Goal: Transaction & Acquisition: Book appointment/travel/reservation

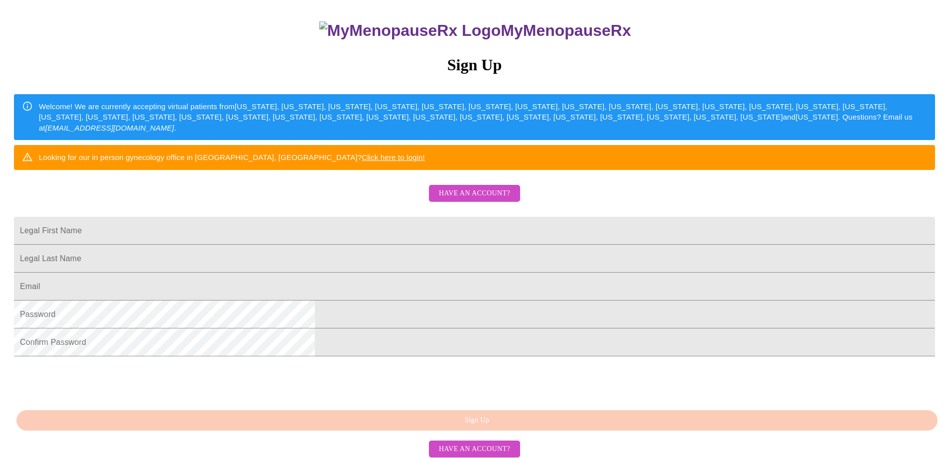
scroll to position [150, 0]
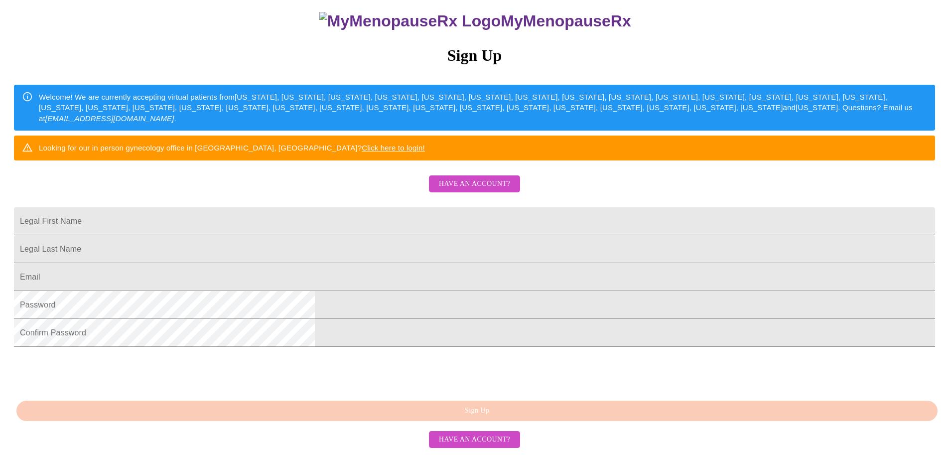
click at [355, 207] on input "Legal First Name" at bounding box center [474, 221] width 921 height 28
type input "Kimberly"
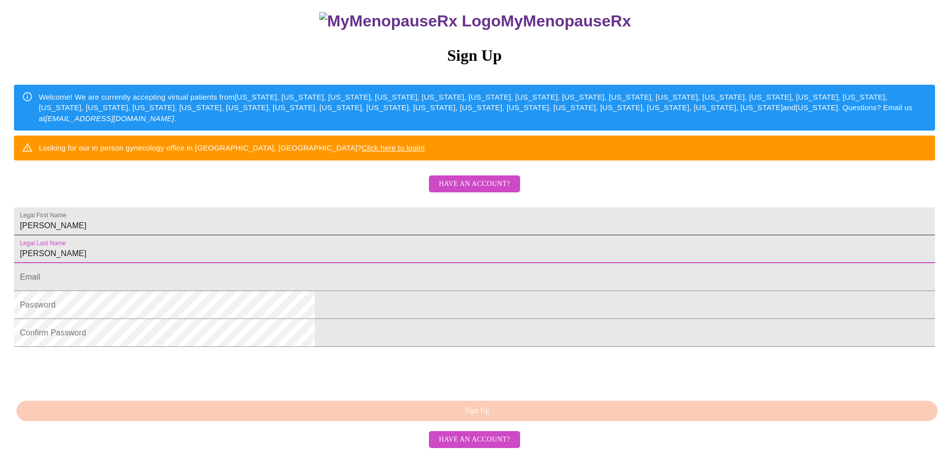
type input "[PERSON_NAME]"
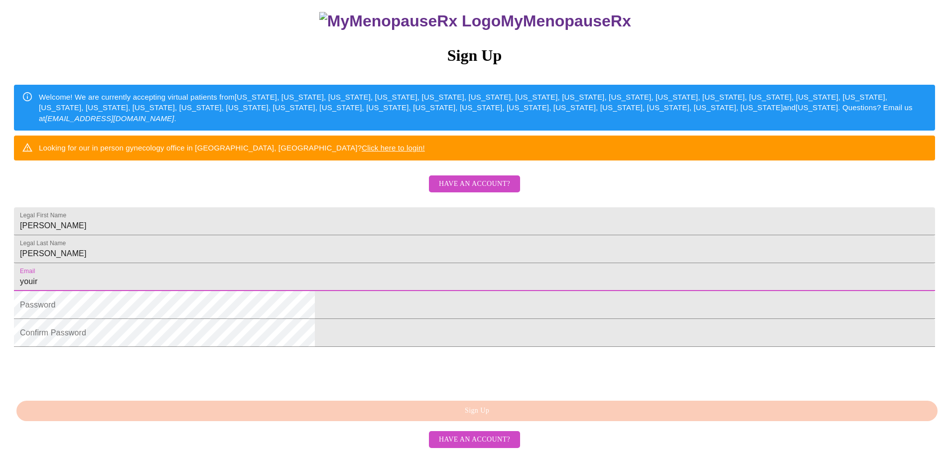
type input "[EMAIL_ADDRESS][DOMAIN_NAME]"
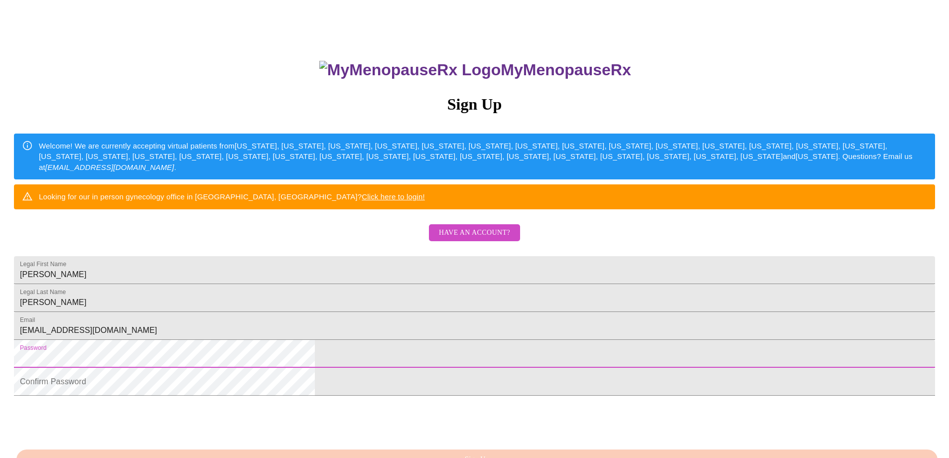
scroll to position [50, 0]
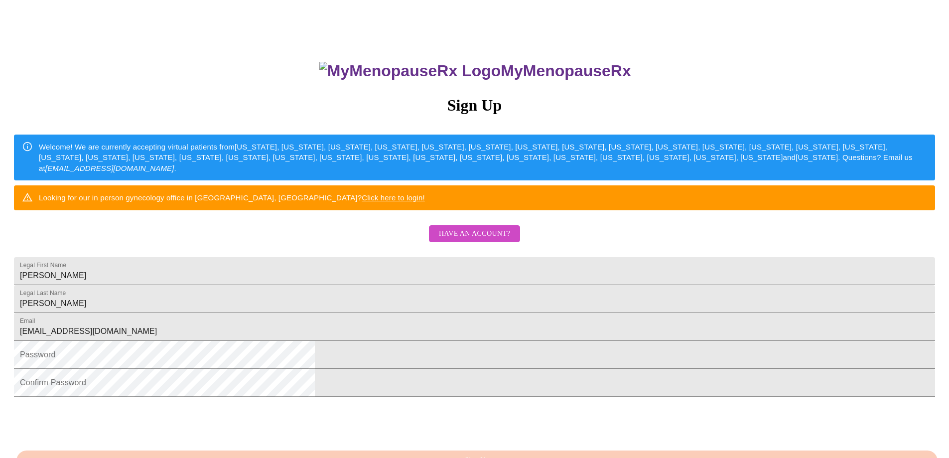
drag, startPoint x: 568, startPoint y: 63, endPoint x: 443, endPoint y: 71, distance: 124.8
click at [443, 71] on h3 "MyMenopauseRx" at bounding box center [475, 71] width 920 height 18
copy h3 "MyMenopauseRx"
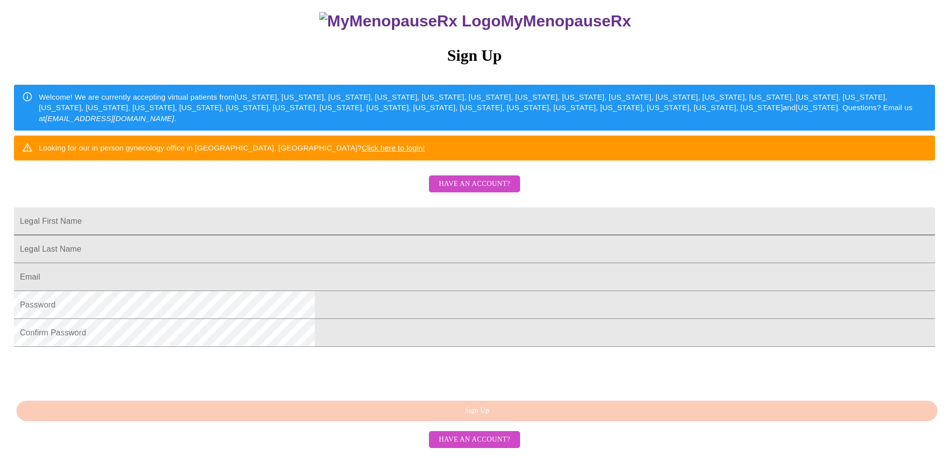
scroll to position [172, 0]
click at [363, 207] on input "Legal First Name" at bounding box center [474, 221] width 921 height 28
type input "[PERSON_NAME]"
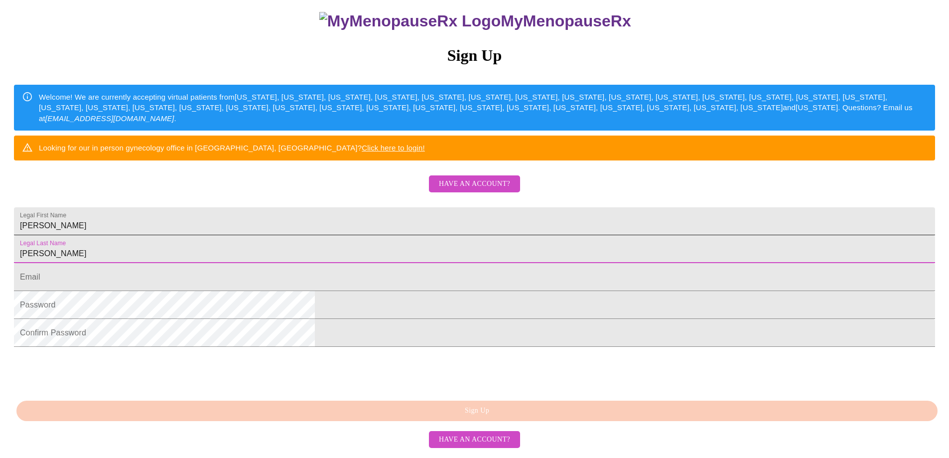
type input "[PERSON_NAME]"
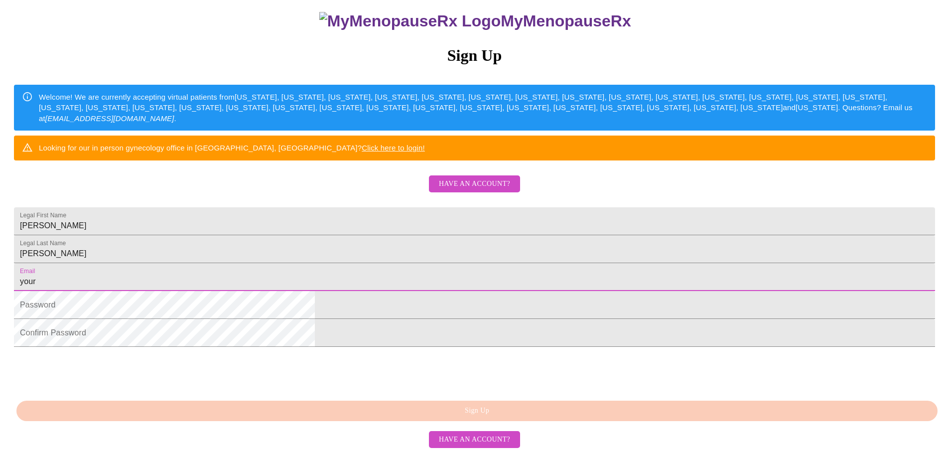
type input "[EMAIL_ADDRESS][DOMAIN_NAME]"
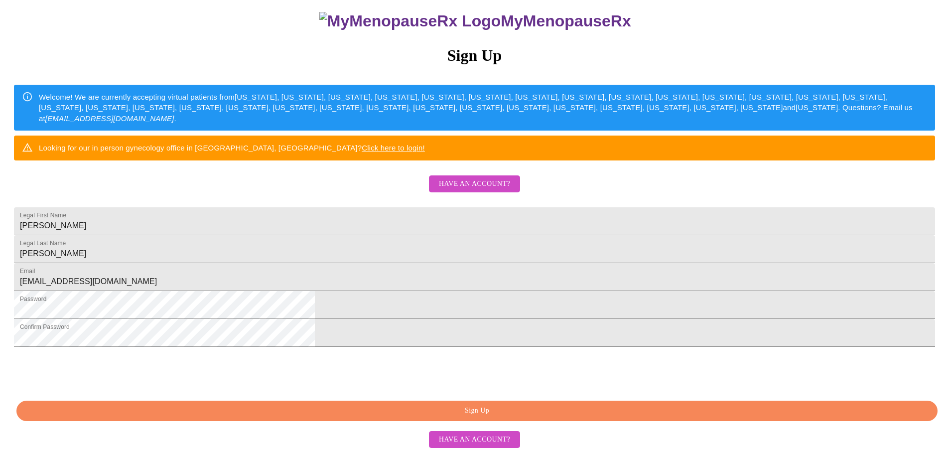
click at [378, 415] on span "Sign Up" at bounding box center [477, 411] width 899 height 12
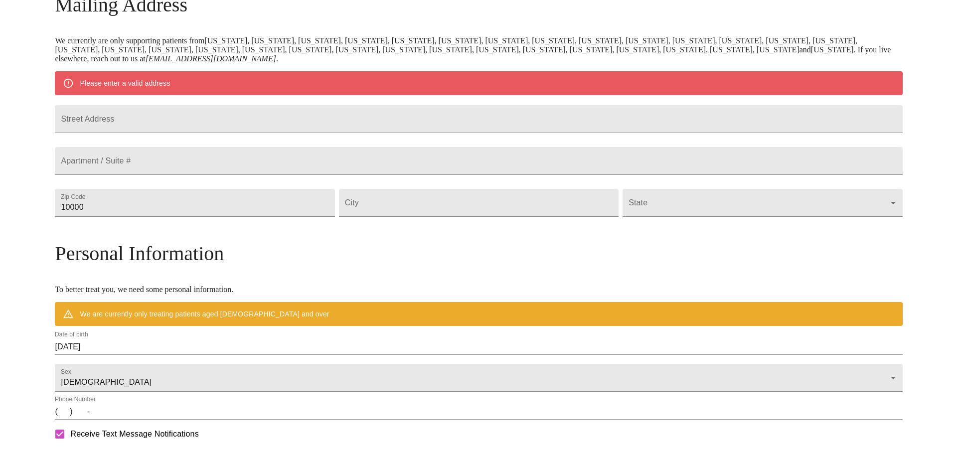
scroll to position [133, 0]
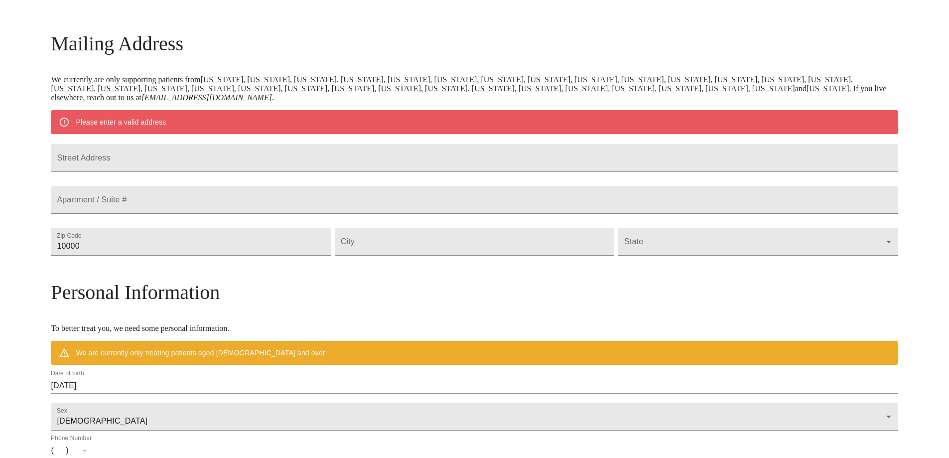
click at [91, 167] on div "MyMenopauseRx Welcome to MyMenopauseRx Since it's your first time here, you'll …" at bounding box center [474, 259] width 847 height 777
click at [181, 163] on input "Street Address" at bounding box center [474, 158] width 847 height 28
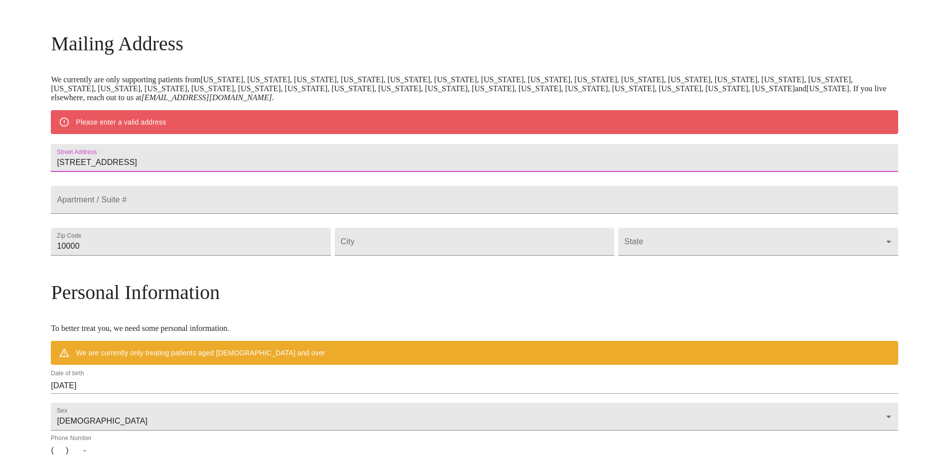
type input "[STREET_ADDRESS]"
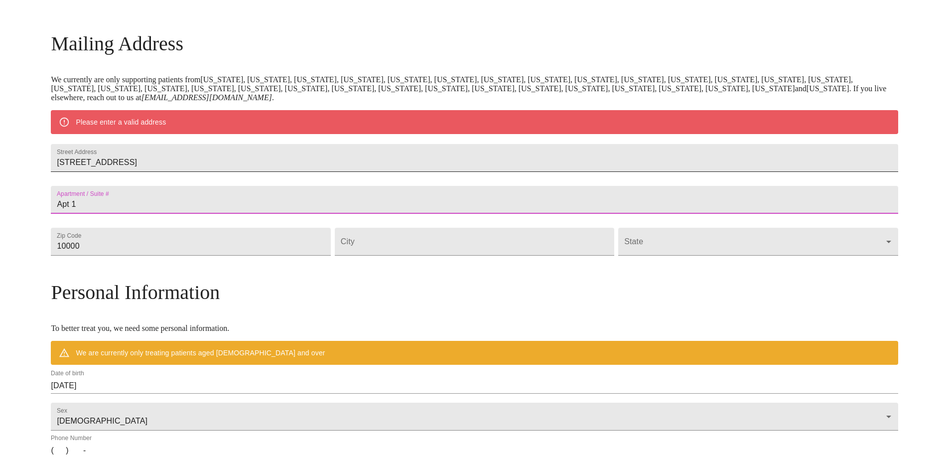
type input "Apt 1"
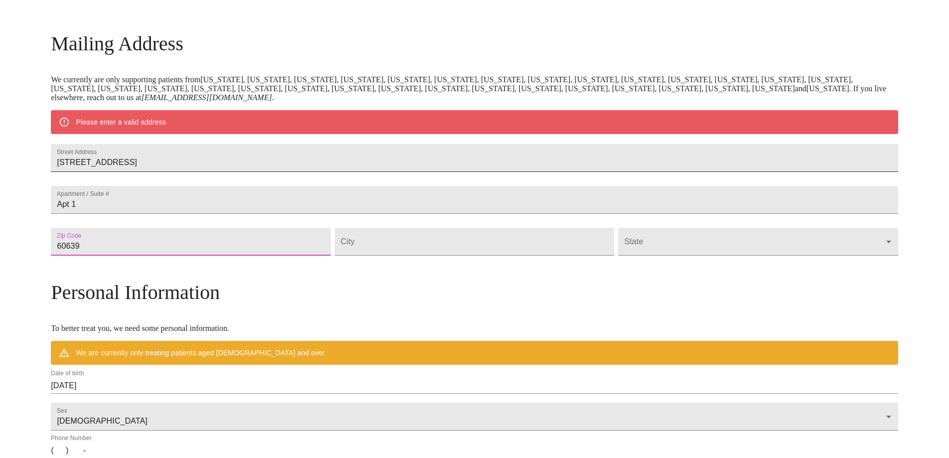
type input "60639"
type input "[GEOGRAPHIC_DATA]"
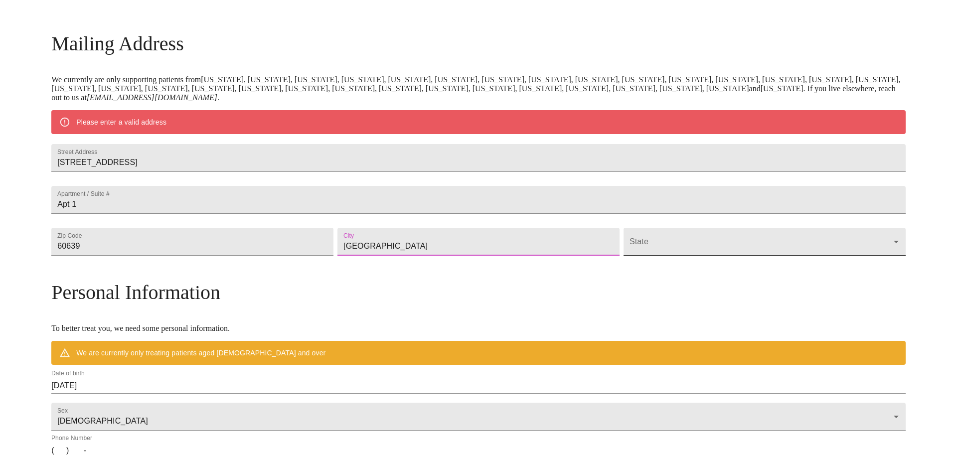
click at [619, 262] on body "MyMenopauseRx Welcome to MyMenopauseRx Since it's your first time here, you'll …" at bounding box center [478, 259] width 949 height 777
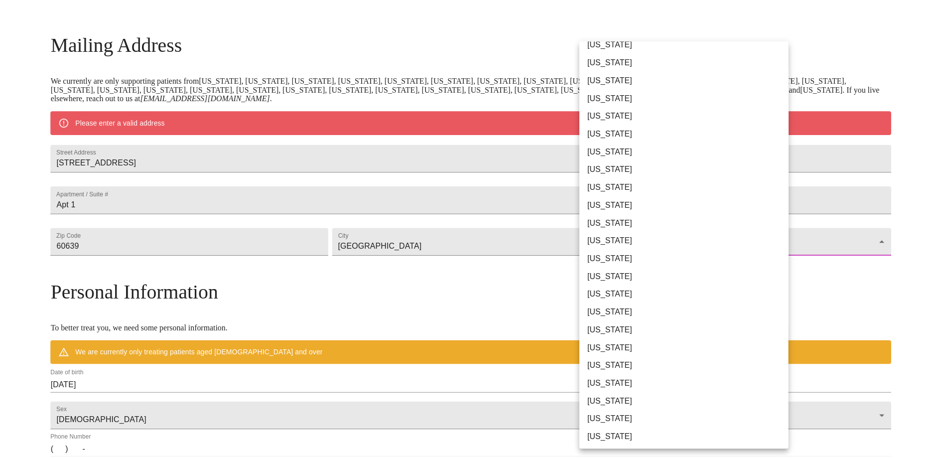
scroll to position [100, 0]
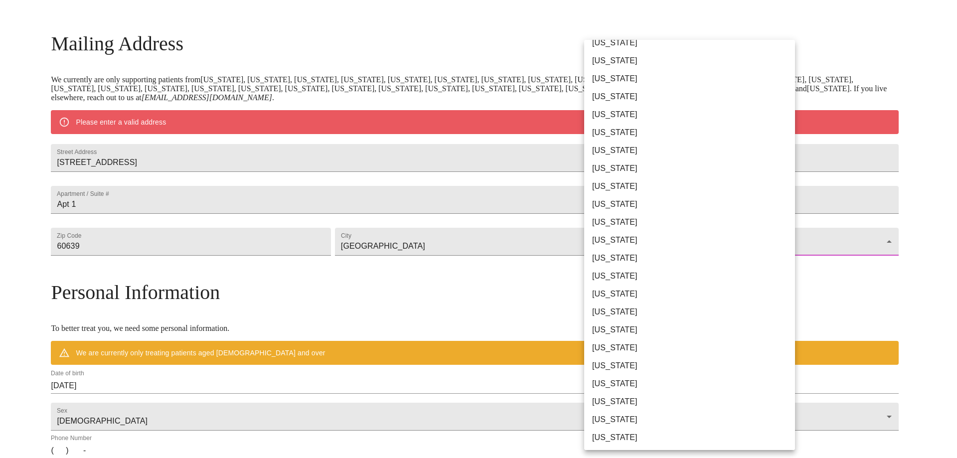
click at [629, 166] on li "[US_STATE]" at bounding box center [693, 168] width 218 height 18
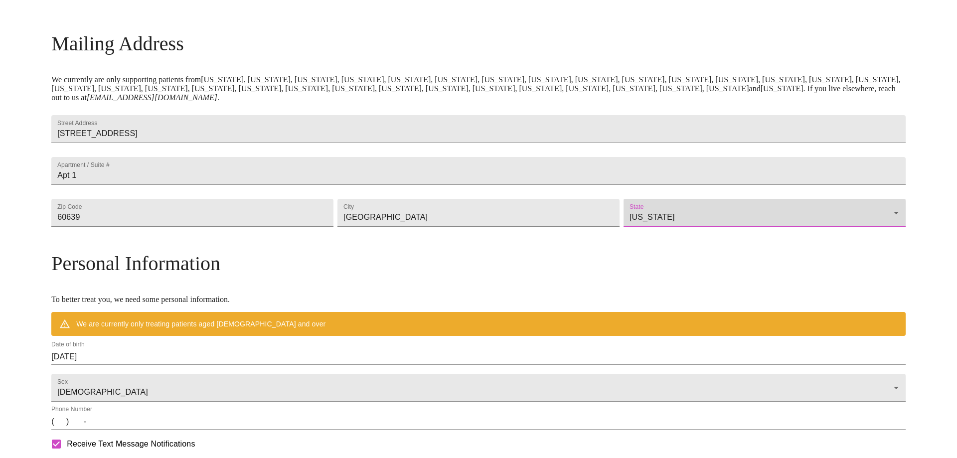
type input "[US_STATE]"
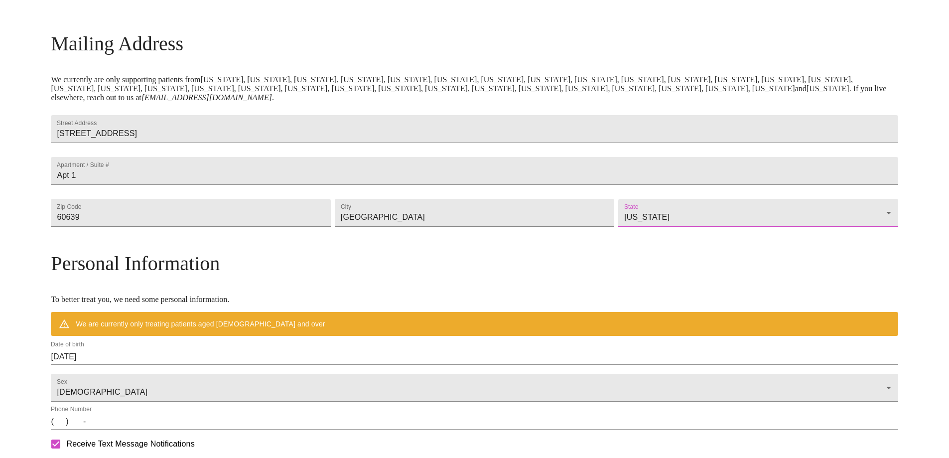
click at [120, 275] on div "MyMenopauseRx Welcome to MyMenopauseRx Since it's your first time here, you'll …" at bounding box center [474, 245] width 847 height 748
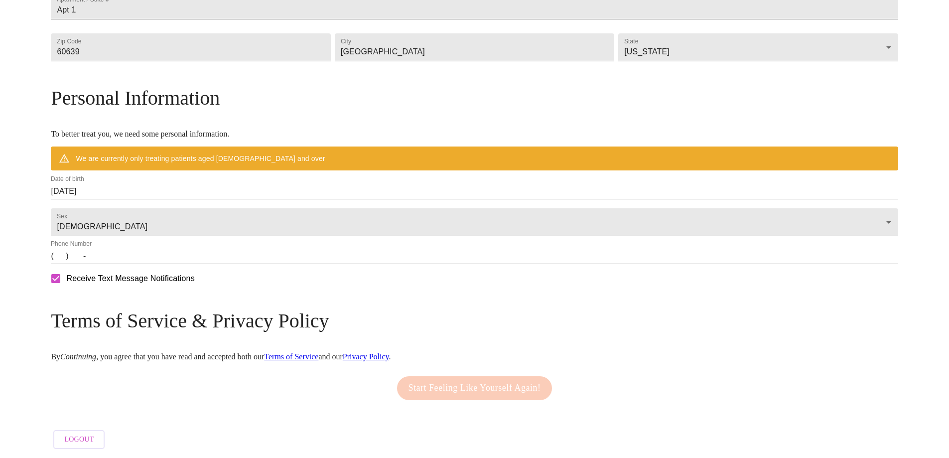
click at [204, 183] on input "[DATE]" at bounding box center [474, 191] width 847 height 16
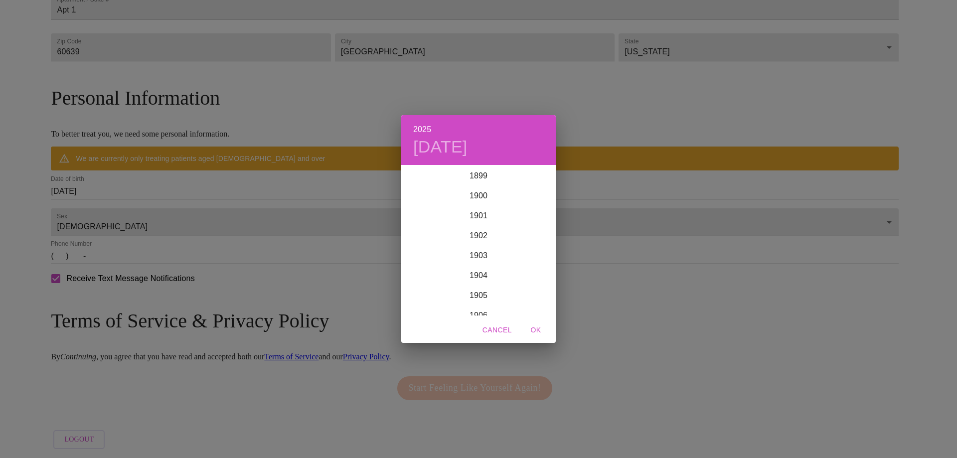
scroll to position [2452, 0]
click at [204, 176] on div "2025 [DATE] 1900 1901 1902 1903 1904 1905 1906 1907 1908 1909 1910 1911 1912 19…" at bounding box center [478, 229] width 957 height 458
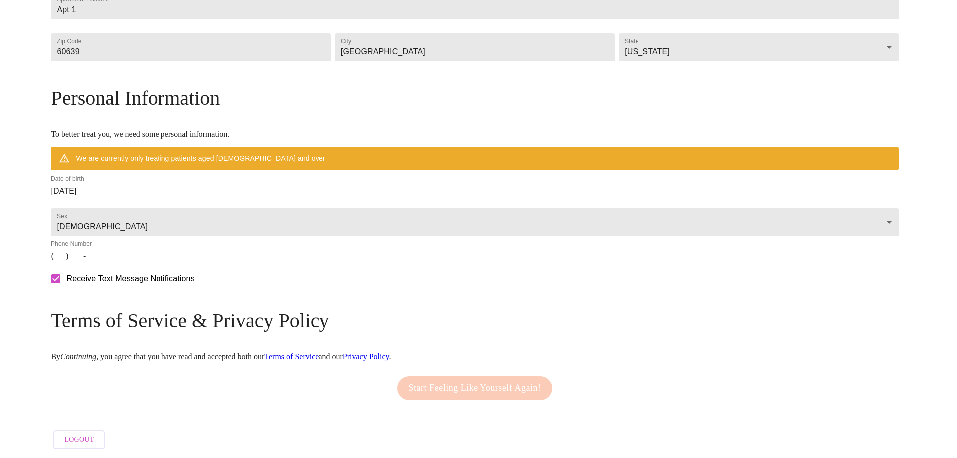
click at [204, 176] on div "2025 [DATE] 1900 1901 1902 1903 1904 1905 1906 1907 1908 1909 1910 1911 1912 19…" at bounding box center [478, 229] width 957 height 458
click at [212, 186] on input "[DATE]" at bounding box center [474, 191] width 847 height 16
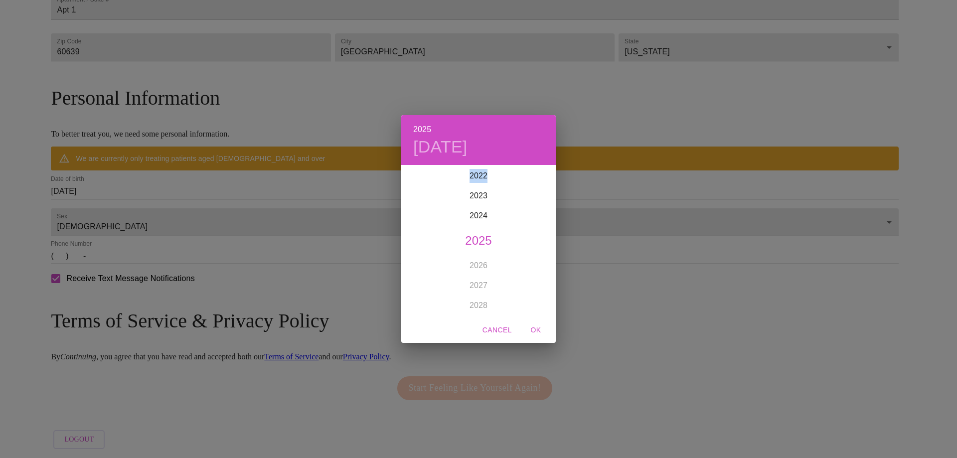
click at [212, 186] on div "2025 [DATE] 1900 1901 1902 1903 1904 1905 1906 1907 1908 1909 1910 1911 1912 19…" at bounding box center [478, 229] width 957 height 458
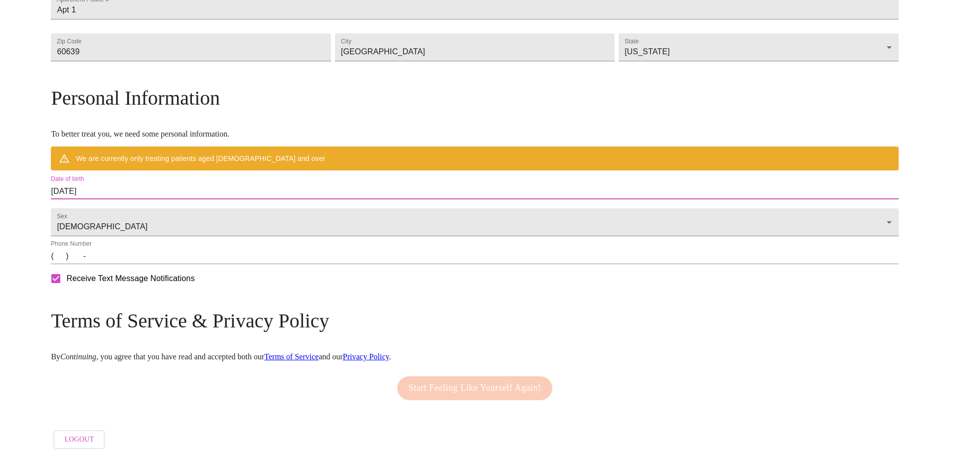
click at [212, 186] on div "2025 [DATE] 1900 1901 1902 1903 1904 1905 1906 1907 1908 1909 1910 1911 1912 19…" at bounding box center [478, 229] width 957 height 458
click at [191, 185] on input "[DATE]" at bounding box center [474, 191] width 847 height 16
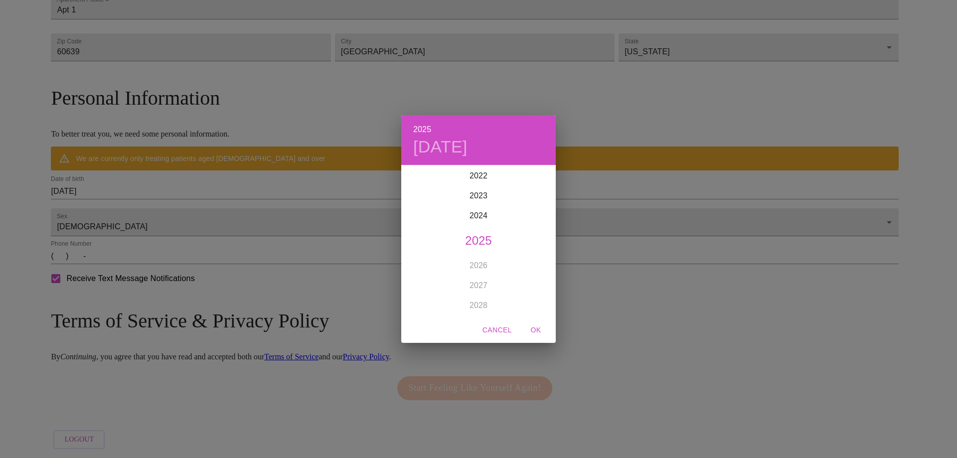
click at [171, 182] on div "2025 [DATE] 1900 1901 1902 1903 1904 1905 1906 1907 1908 1909 1910 1911 1912 19…" at bounding box center [478, 229] width 957 height 458
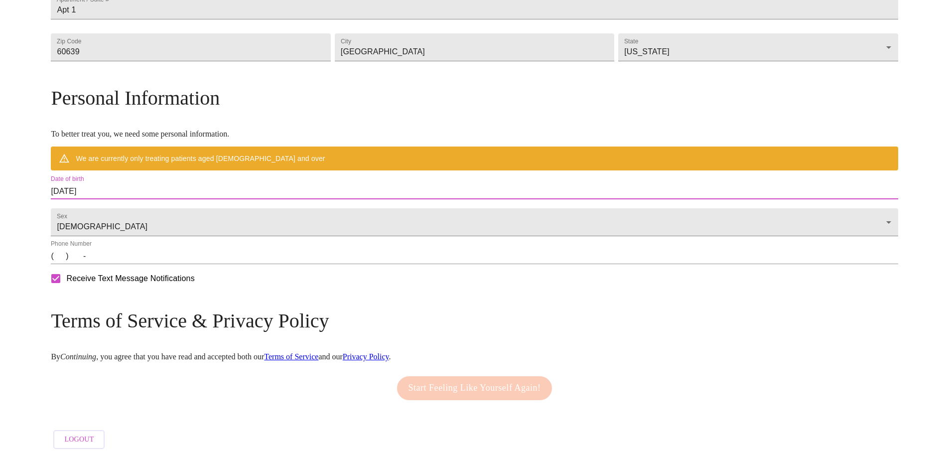
drag, startPoint x: 200, startPoint y: 181, endPoint x: 150, endPoint y: 182, distance: 50.3
click at [150, 182] on div "MyMenopauseRx Welcome to MyMenopauseRx Since it's your first time here, you'll …" at bounding box center [474, 80] width 847 height 748
click at [84, 176] on label "Date of birth" at bounding box center [67, 179] width 33 height 6
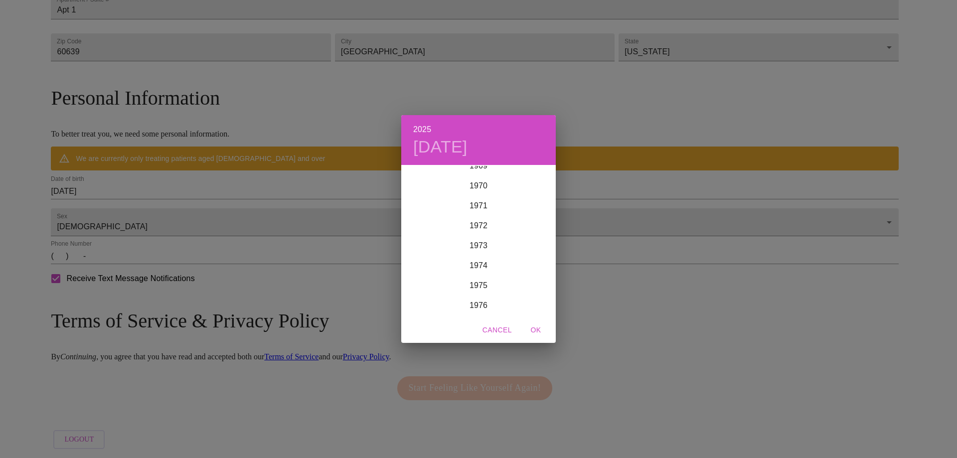
scroll to position [1455, 0]
click at [486, 272] on div "1977" at bounding box center [478, 276] width 154 height 20
click at [481, 295] on div "Nov" at bounding box center [478, 296] width 51 height 37
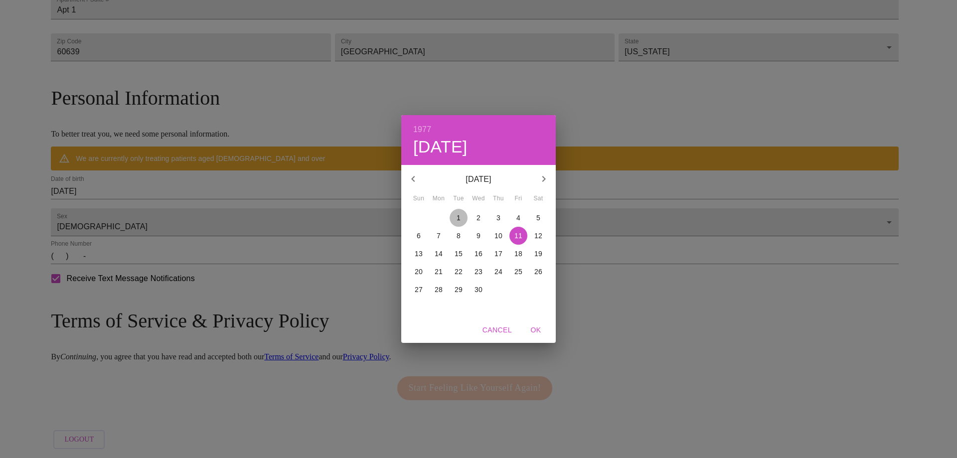
click at [458, 217] on p "1" at bounding box center [458, 218] width 4 height 10
click at [539, 329] on span "OK" at bounding box center [536, 330] width 24 height 12
type input "[DATE]"
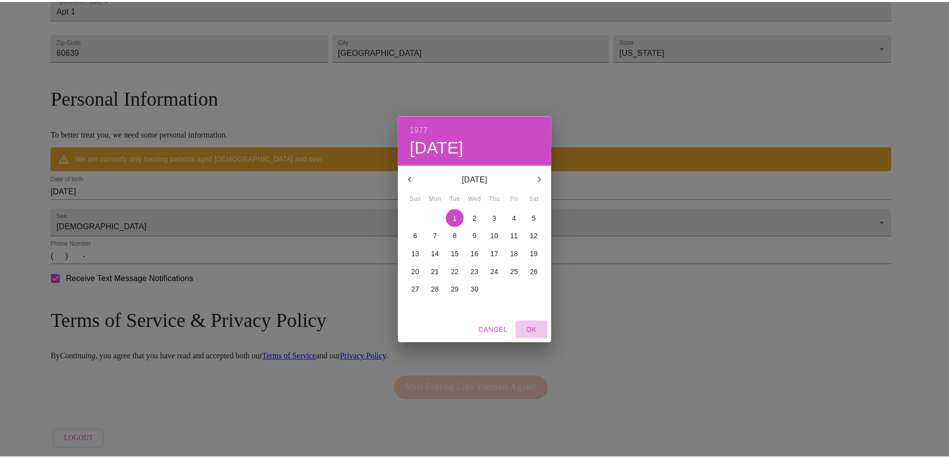
scroll to position [298, 0]
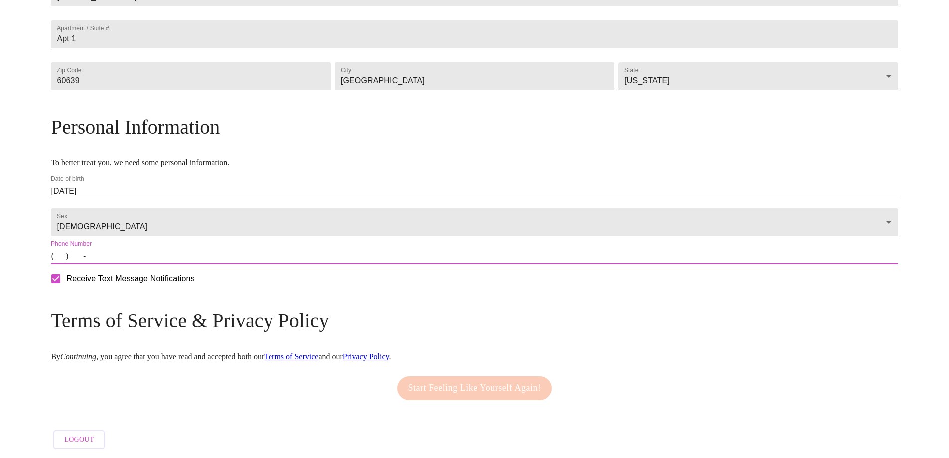
click at [162, 254] on input "(   )    -" at bounding box center [474, 256] width 847 height 16
drag, startPoint x: 121, startPoint y: 255, endPoint x: 146, endPoint y: 270, distance: 29.2
click at [121, 255] on div "MyMenopauseRx Welcome to MyMenopauseRx Since it's your first time here, you'll …" at bounding box center [474, 94] width 847 height 719
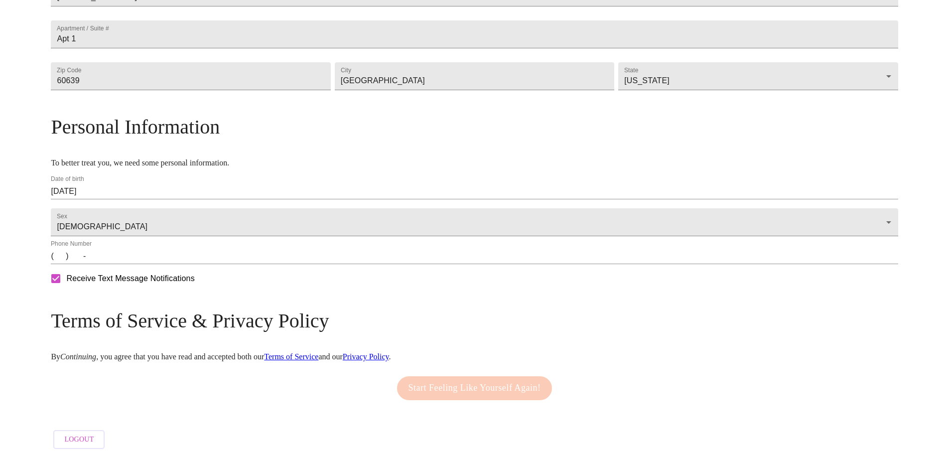
click at [66, 279] on input "Receive Text Message Notifications" at bounding box center [55, 278] width 21 height 21
checkbox input "false"
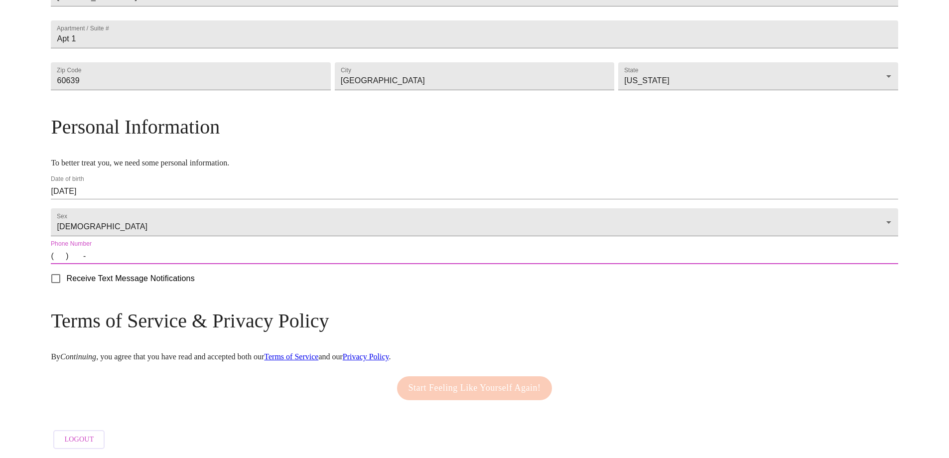
click at [161, 261] on input "(   )    -" at bounding box center [474, 256] width 847 height 16
type input "[PHONE_NUMBER]"
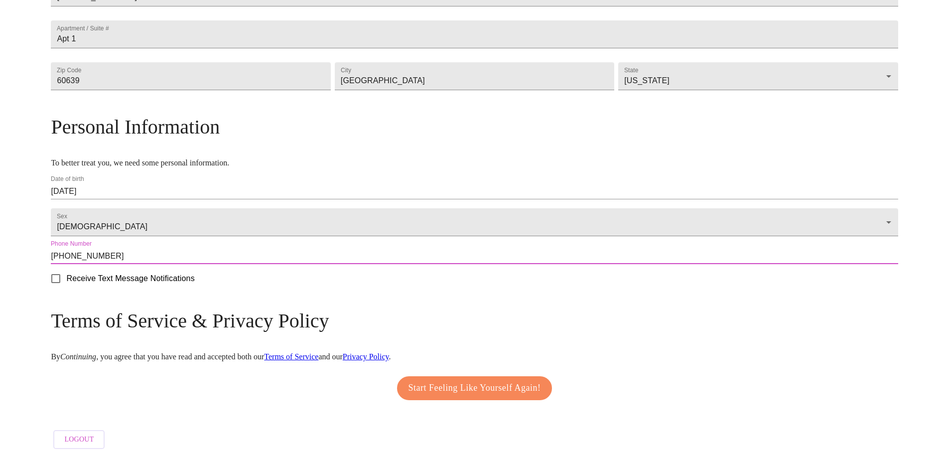
click at [500, 380] on span "Start Feeling Like Yourself Again!" at bounding box center [475, 388] width 133 height 16
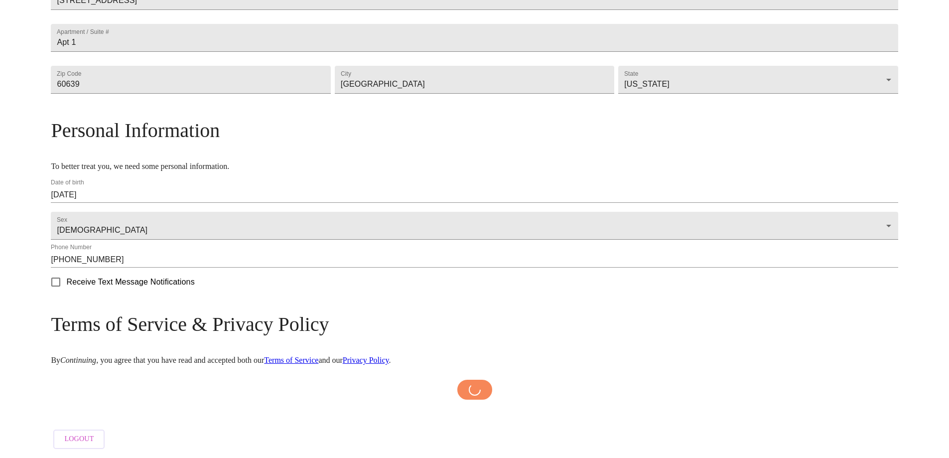
scroll to position [294, 0]
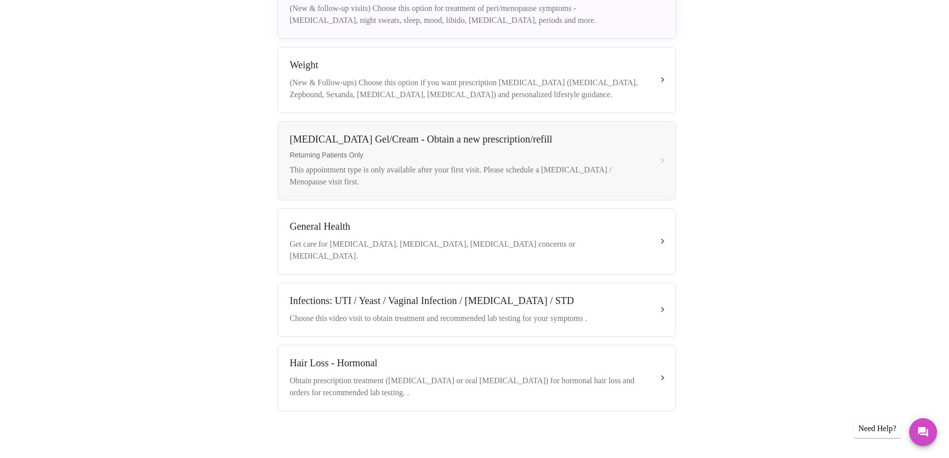
scroll to position [199, 0]
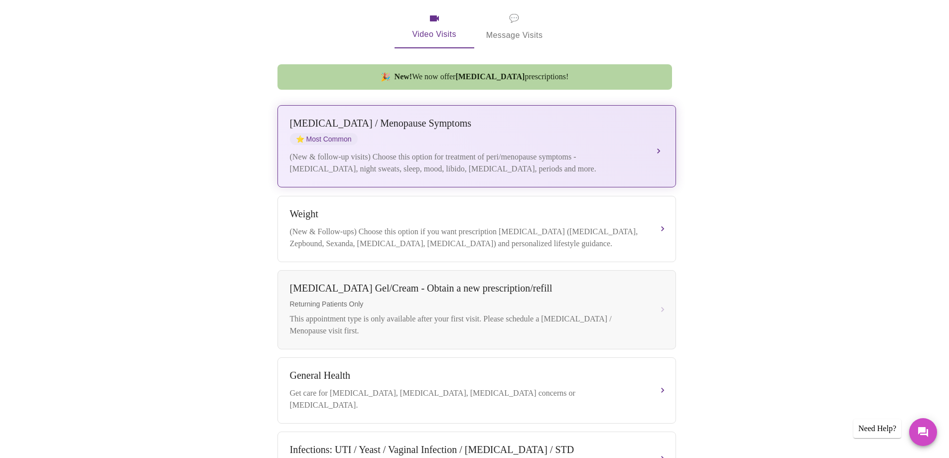
click at [520, 151] on div "(New & follow-up visits) Choose this option for treatment of peri/menopause sym…" at bounding box center [467, 163] width 354 height 24
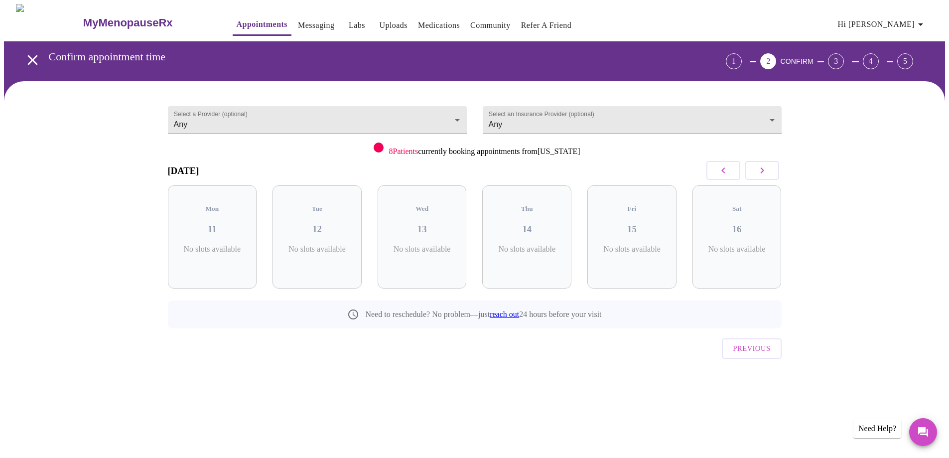
scroll to position [0, 0]
click at [320, 245] on p "1 Slots Left ( 29 Total)" at bounding box center [324, 254] width 36 height 19
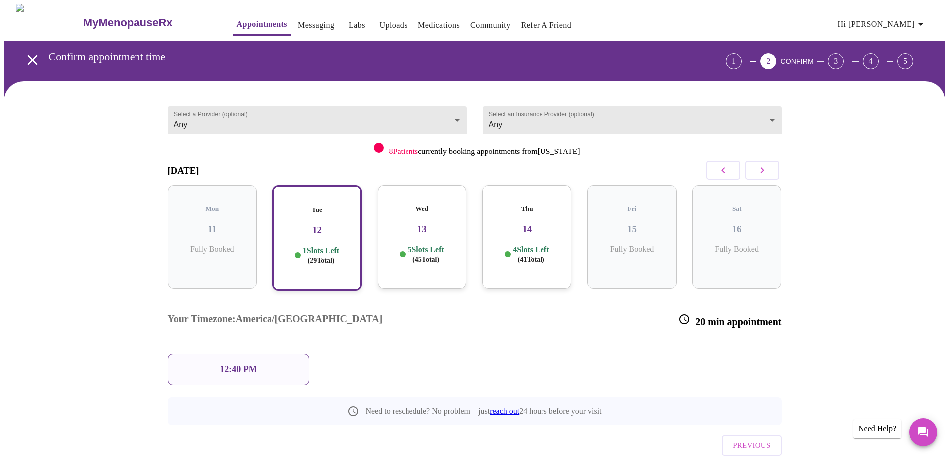
click at [262, 354] on div "12:40 PM" at bounding box center [239, 369] width 142 height 31
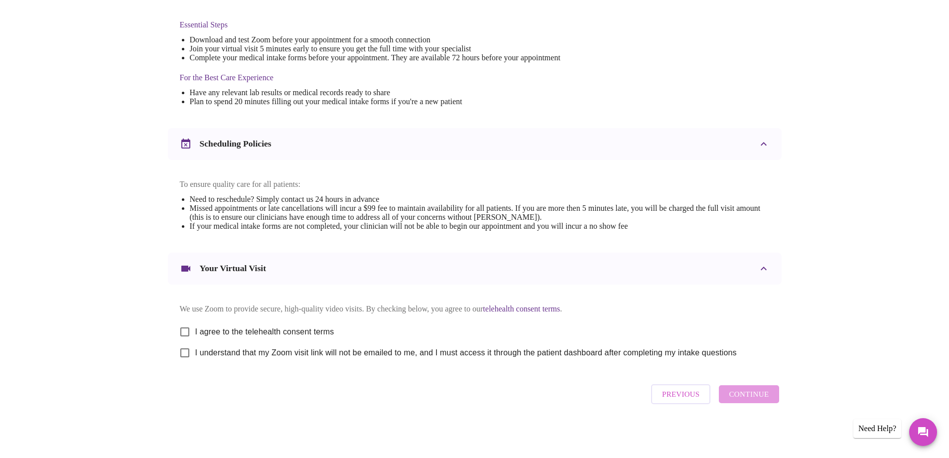
scroll to position [265, 0]
click at [543, 304] on link "telehealth consent terms" at bounding box center [521, 308] width 77 height 8
click at [185, 325] on input "I agree to the telehealth consent terms" at bounding box center [184, 331] width 21 height 21
checkbox input "true"
click at [185, 354] on input "I understand that my Zoom visit link will not be emailed to me, and I must acce…" at bounding box center [184, 352] width 21 height 21
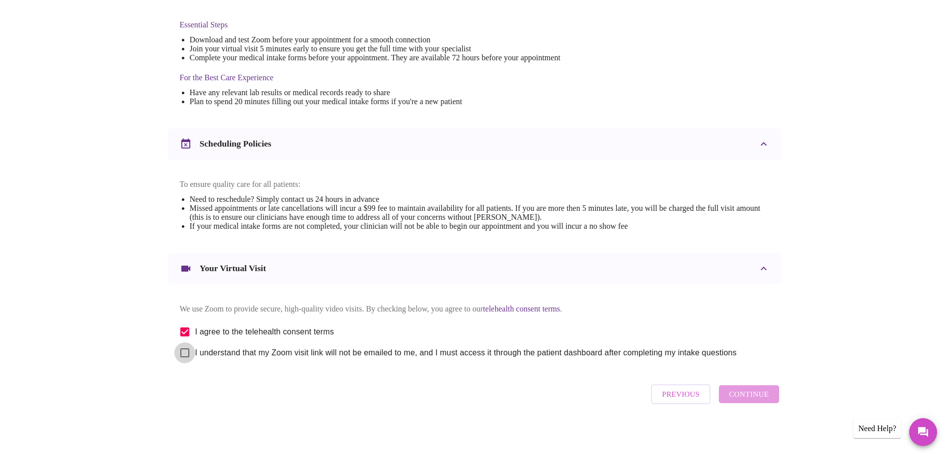
checkbox input "true"
click at [764, 399] on span "Continue" at bounding box center [749, 394] width 40 height 13
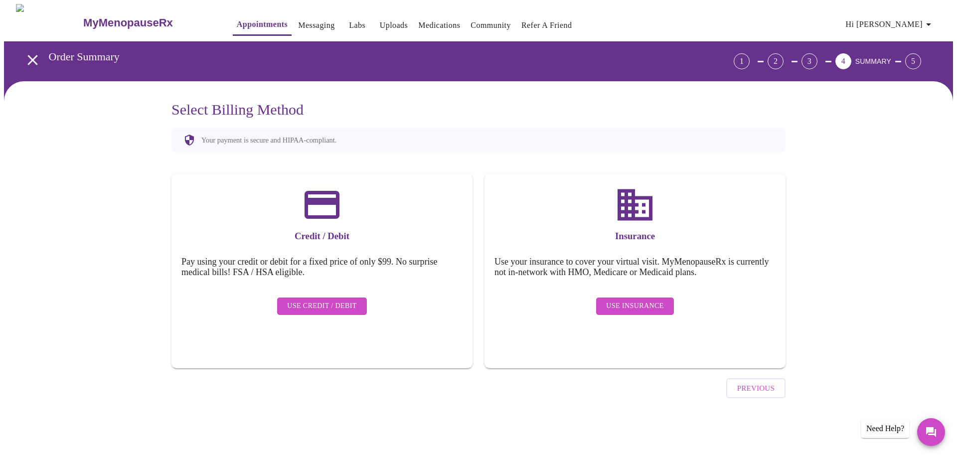
click at [342, 300] on span "Use Credit / Debit" at bounding box center [322, 306] width 70 height 12
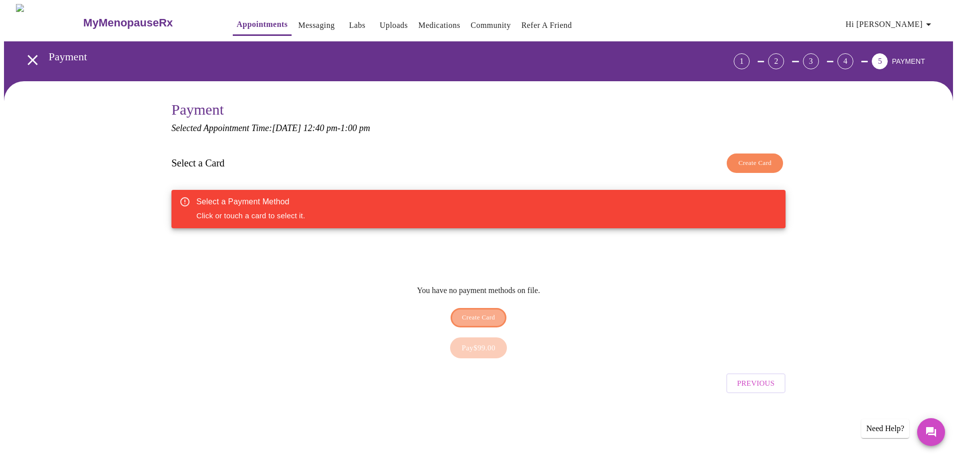
click at [492, 312] on span "Create Card" at bounding box center [478, 317] width 33 height 11
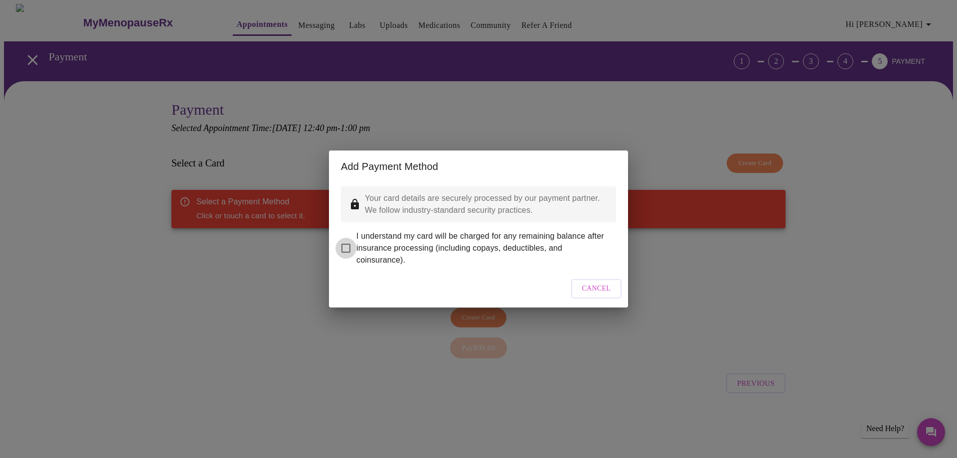
click at [346, 239] on input "I understand my card will be charged for any remaining balance after insurance …" at bounding box center [345, 248] width 21 height 21
checkbox input "true"
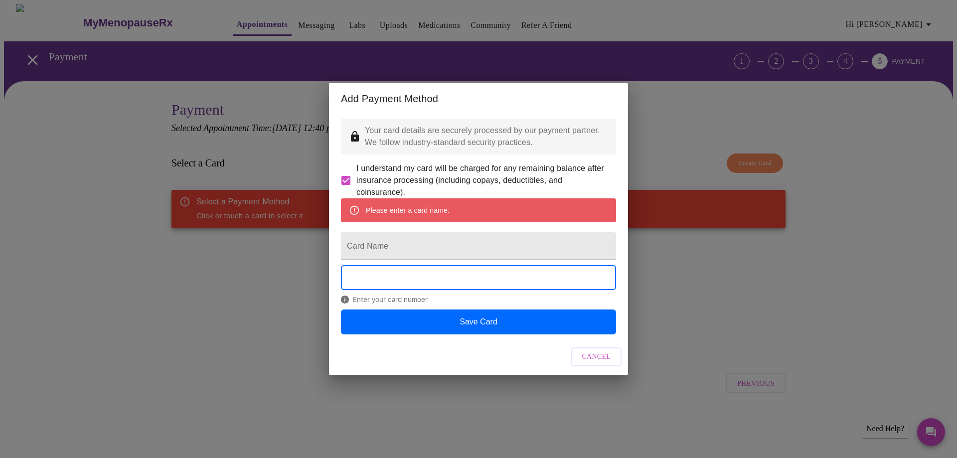
click at [394, 251] on input "Card Name" at bounding box center [478, 246] width 275 height 28
click at [437, 359] on div "Cancel" at bounding box center [478, 356] width 299 height 37
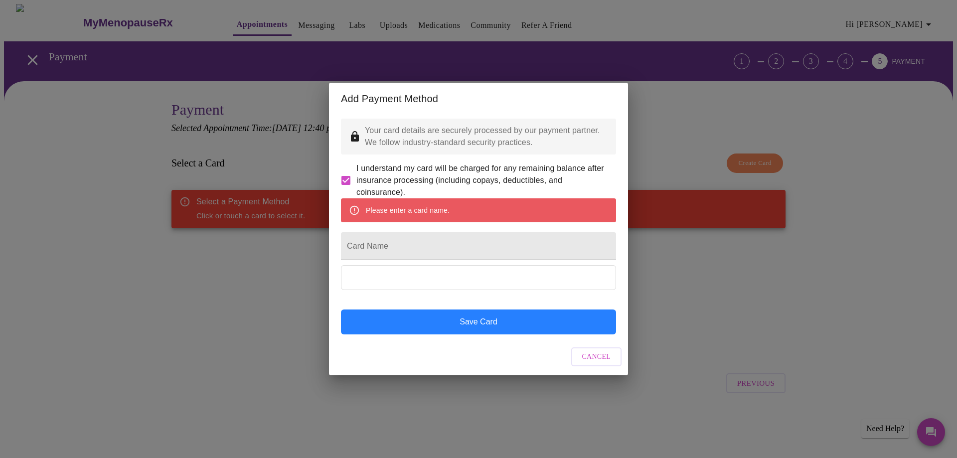
click at [469, 334] on button "Save Card" at bounding box center [478, 321] width 275 height 25
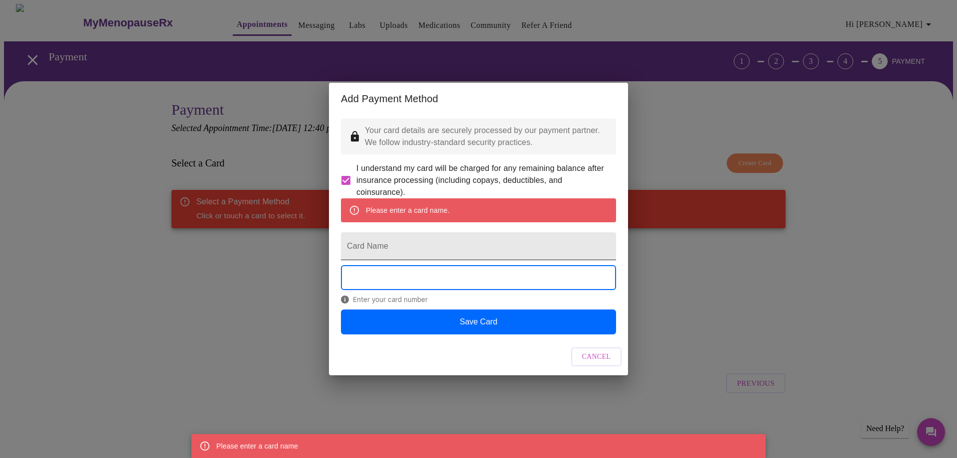
click at [394, 247] on input "Card Name" at bounding box center [478, 246] width 275 height 28
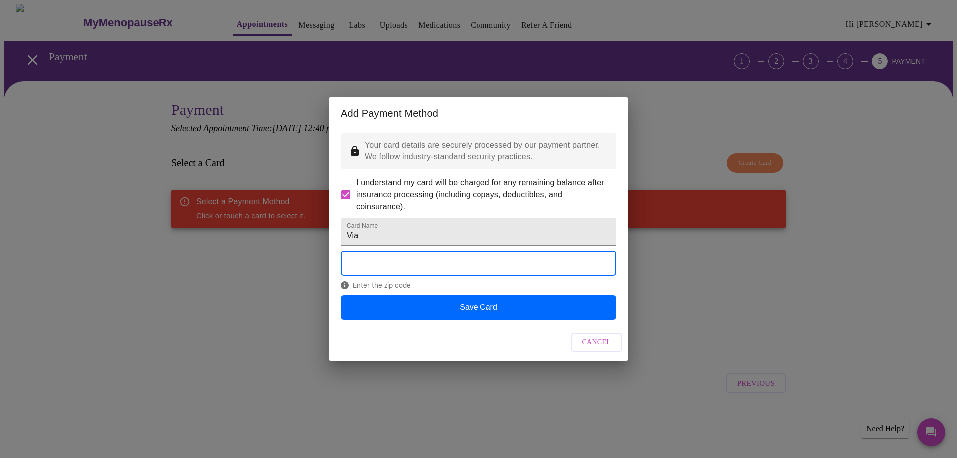
click at [452, 340] on div "Cancel" at bounding box center [478, 342] width 299 height 37
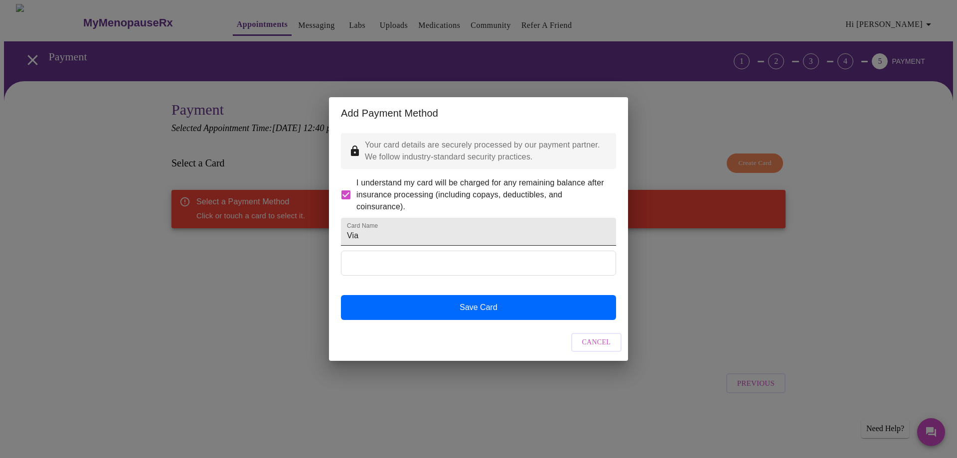
click at [377, 236] on input "Via" at bounding box center [478, 232] width 275 height 28
click at [374, 236] on input "Via" at bounding box center [478, 232] width 275 height 28
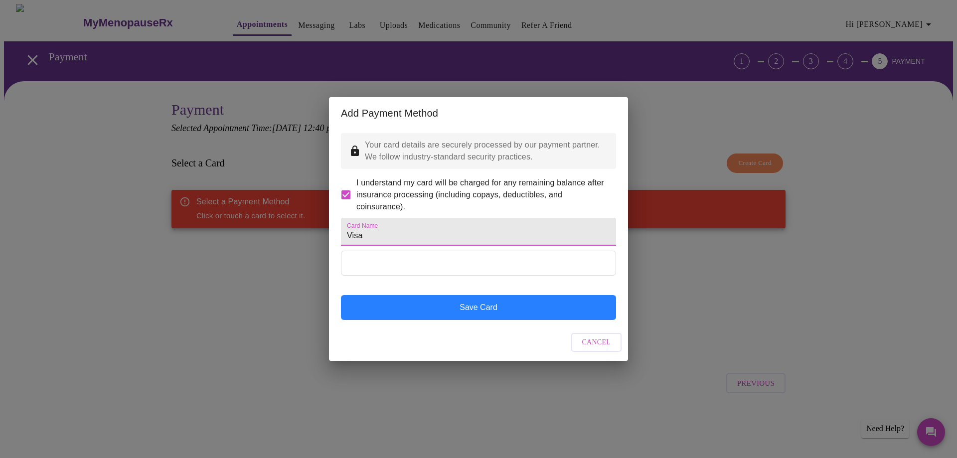
type input "Visa"
click at [488, 320] on button "Save Card" at bounding box center [478, 307] width 275 height 25
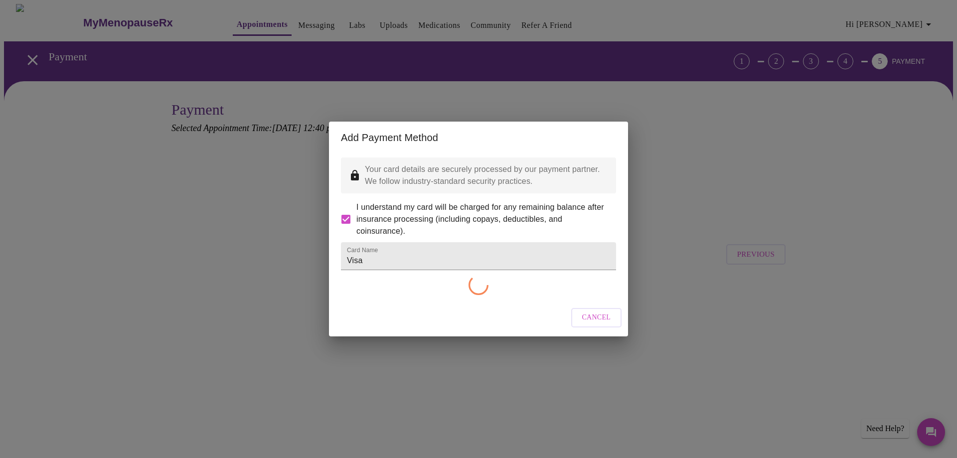
checkbox input "false"
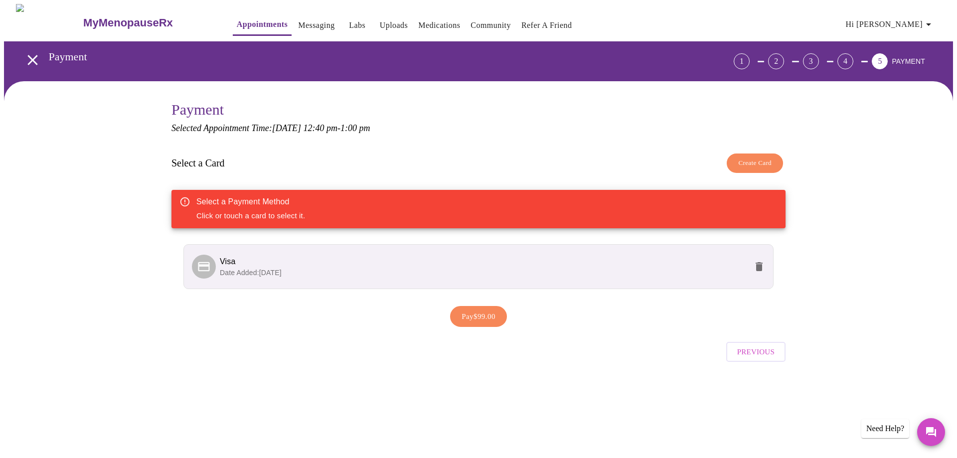
click at [489, 315] on span "Pay $99.00" at bounding box center [478, 316] width 34 height 13
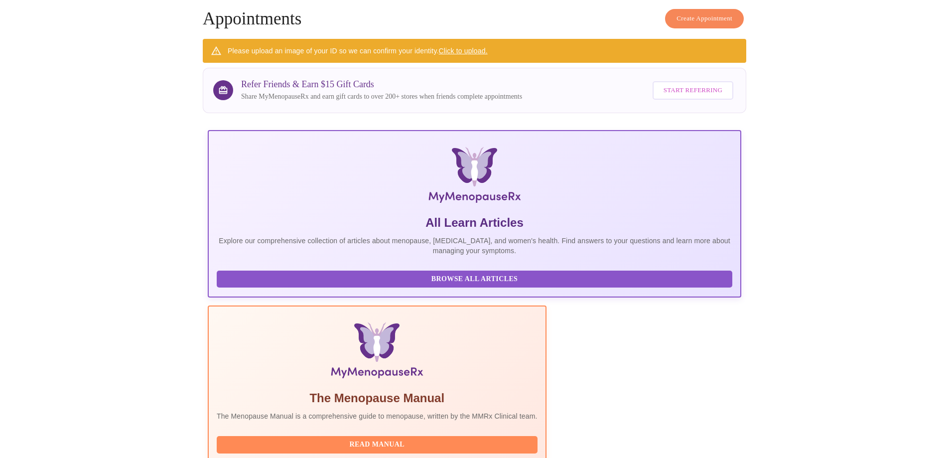
scroll to position [117, 0]
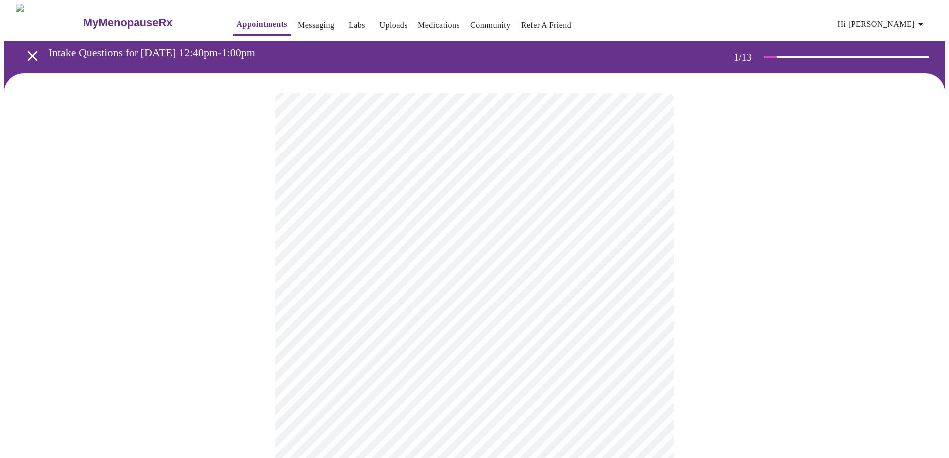
click at [358, 217] on body "MyMenopauseRx Appointments Messaging Labs Uploads Medications Community Refer a…" at bounding box center [474, 462] width 941 height 916
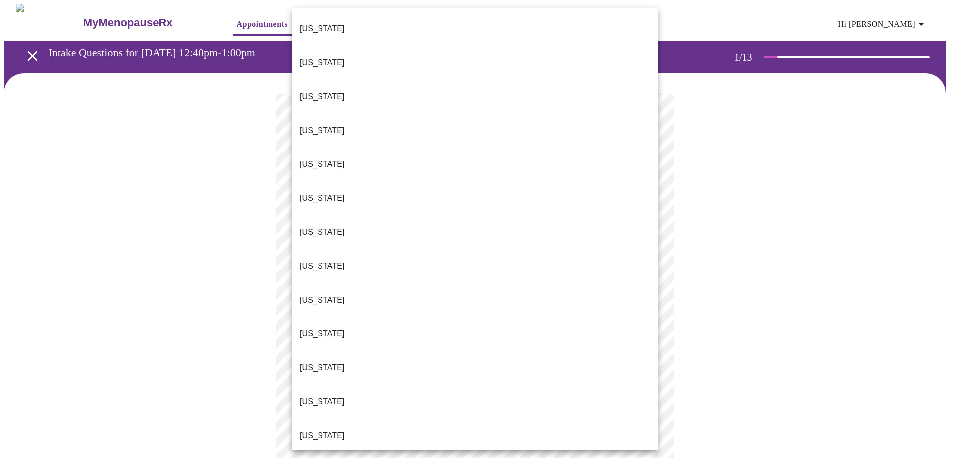
click at [350, 419] on li "[US_STATE]" at bounding box center [475, 436] width 367 height 34
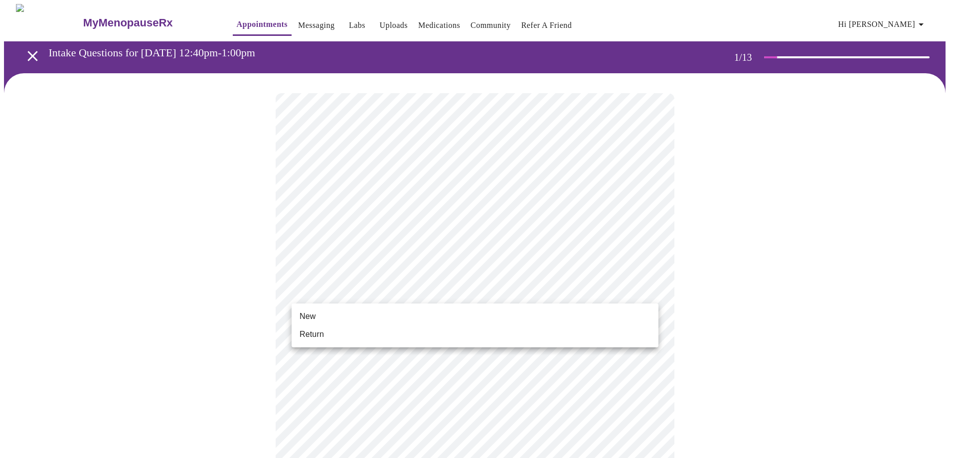
click at [329, 285] on body "MyMenopauseRx Appointments Messaging Labs Uploads Medications Community Refer a…" at bounding box center [478, 459] width 949 height 910
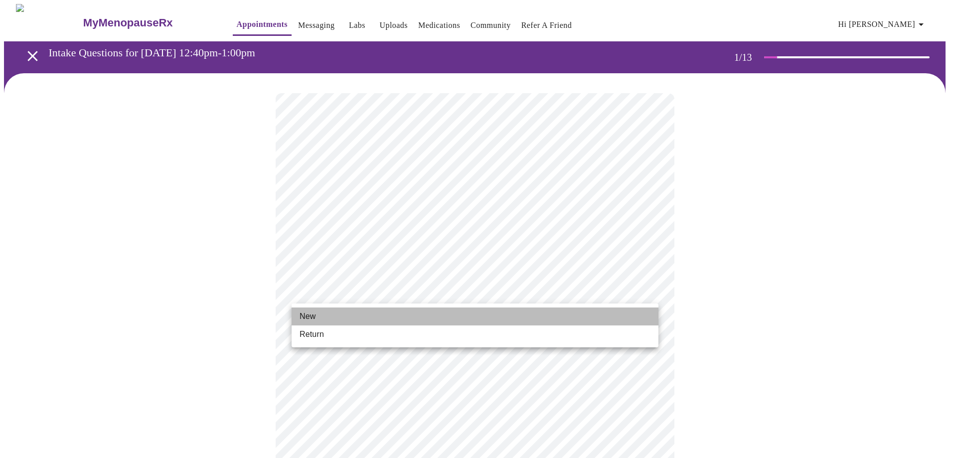
click at [330, 318] on li "New" at bounding box center [475, 316] width 367 height 18
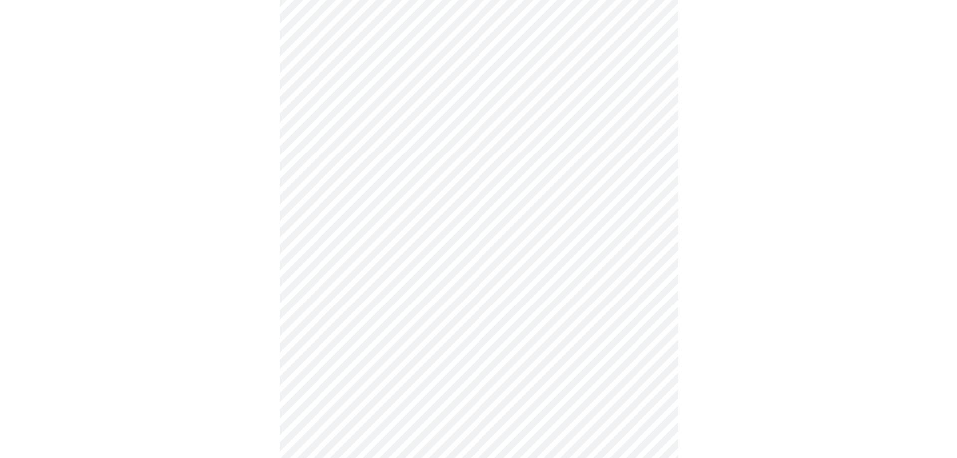
scroll to position [439, 0]
click at [421, 319] on body "MyMenopauseRx Appointments Messaging Labs Uploads Medications Community Refer a…" at bounding box center [478, 13] width 949 height 897
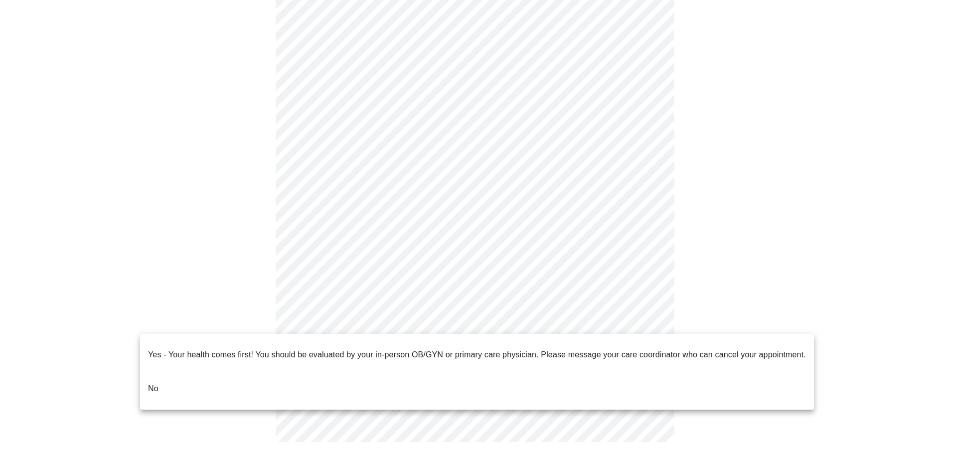
click at [341, 375] on li "No" at bounding box center [477, 389] width 674 height 34
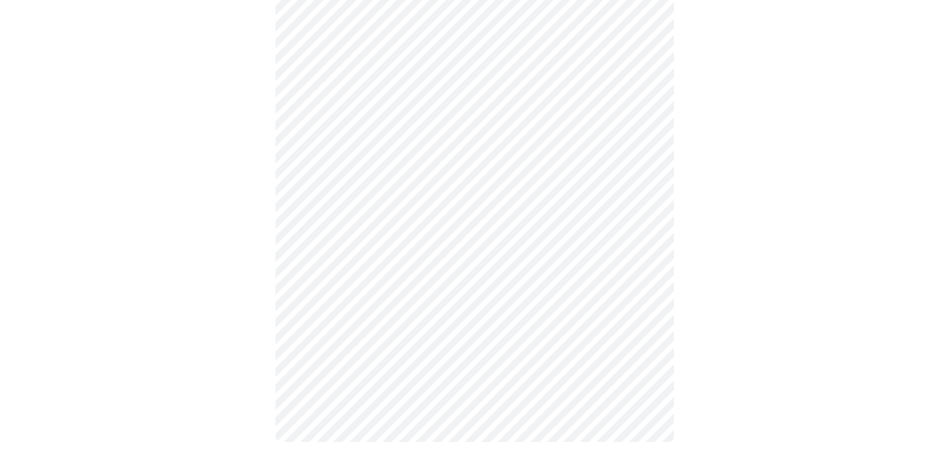
scroll to position [0, 0]
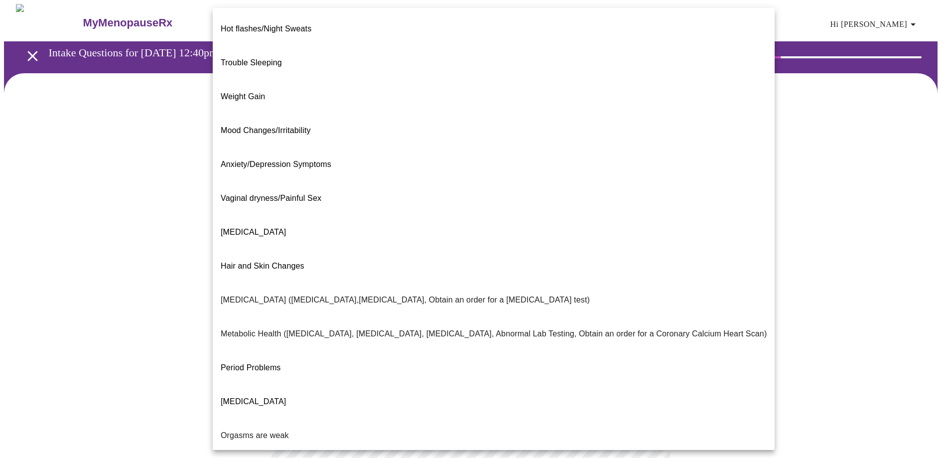
click at [348, 204] on body "MyMenopauseRx Appointments Messaging Labs Uploads Medications Community Refer a…" at bounding box center [474, 303] width 941 height 599
click at [308, 24] on span "Hot flashes/Night Sweats" at bounding box center [266, 28] width 91 height 8
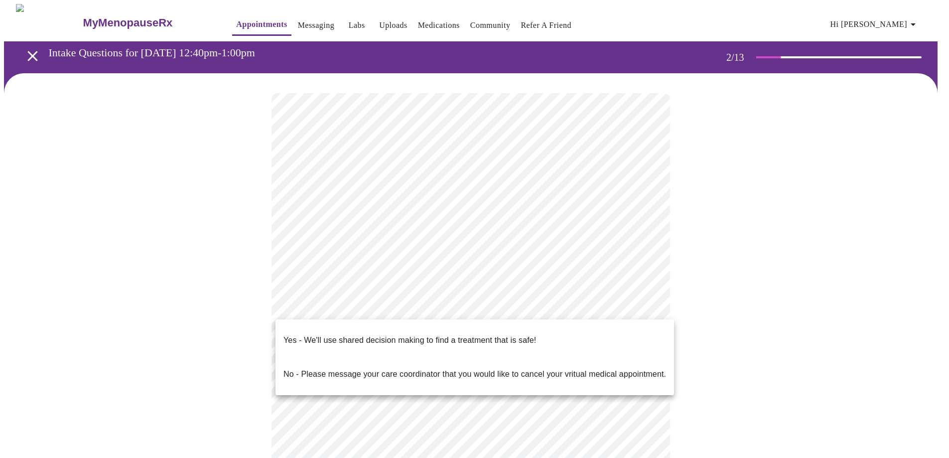
click at [352, 309] on body "MyMenopauseRx Appointments Messaging Labs Uploads Medications Community Refer a…" at bounding box center [474, 300] width 941 height 593
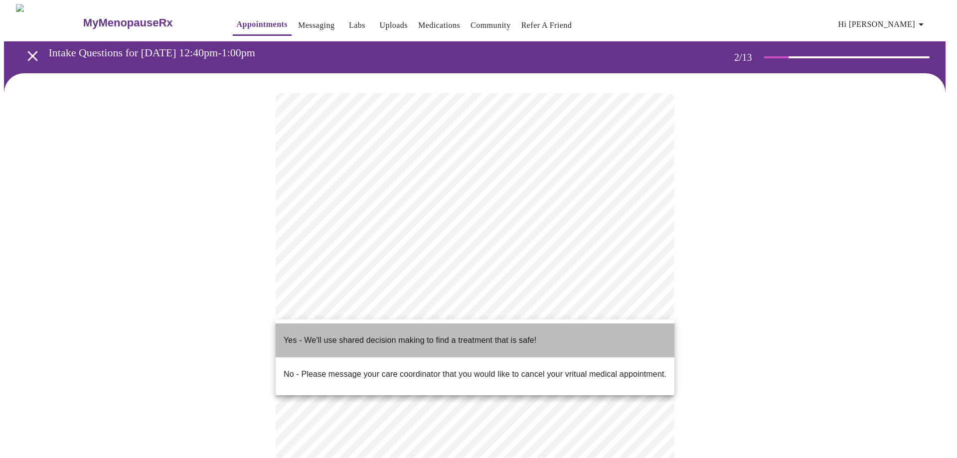
click at [351, 334] on p "Yes - We'll use shared decision making to find a treatment that is safe!" at bounding box center [410, 340] width 253 height 12
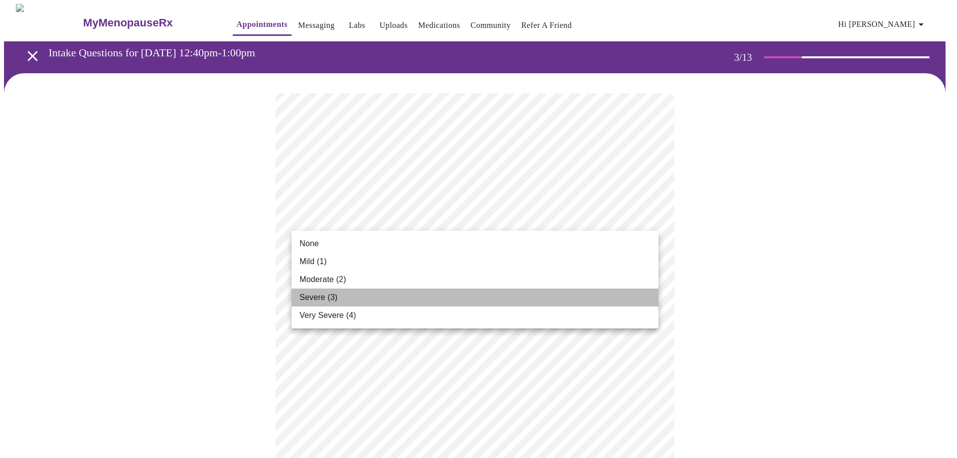
click at [367, 295] on li "Severe (3)" at bounding box center [475, 298] width 367 height 18
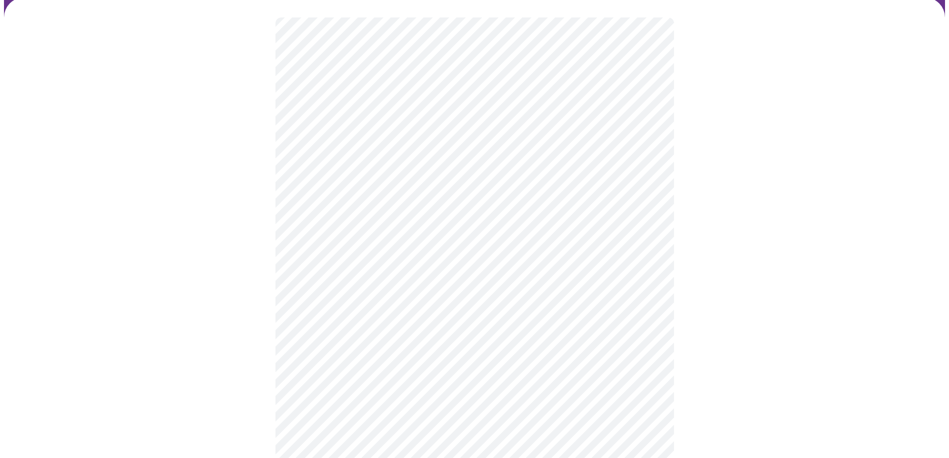
scroll to position [100, 0]
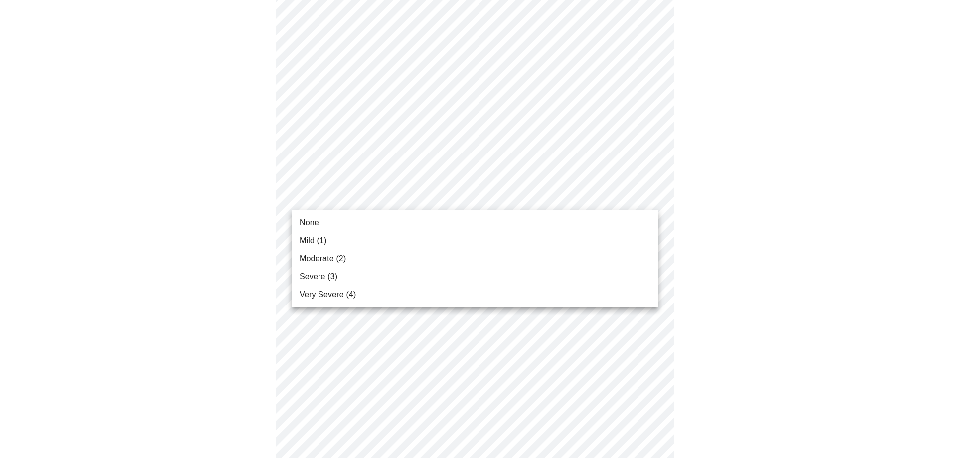
click at [327, 240] on li "Mild (1)" at bounding box center [475, 241] width 367 height 18
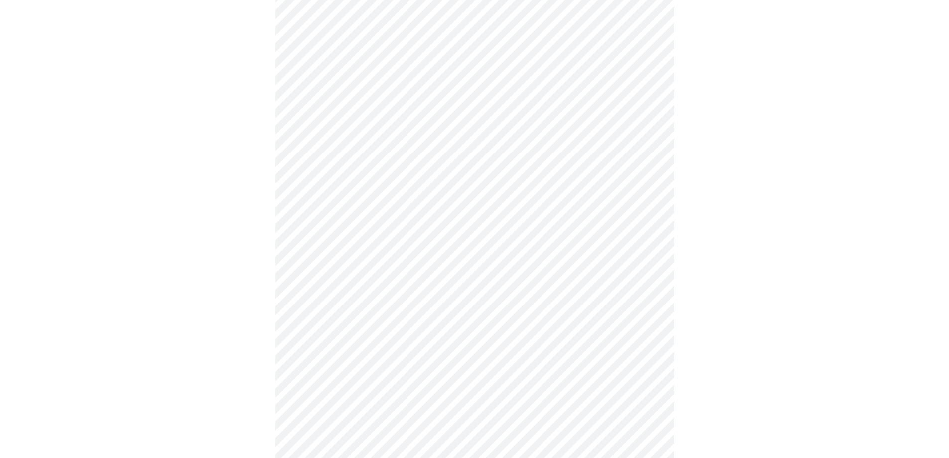
scroll to position [199, 0]
click at [347, 172] on body "MyMenopauseRx Appointments Messaging Labs Uploads Medications Community Refer a…" at bounding box center [474, 454] width 941 height 1298
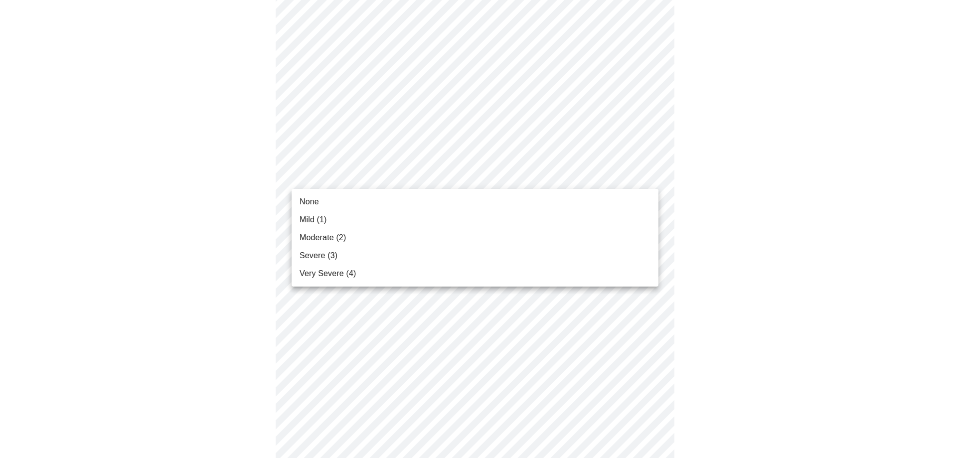
click at [346, 233] on li "Moderate (2)" at bounding box center [475, 238] width 367 height 18
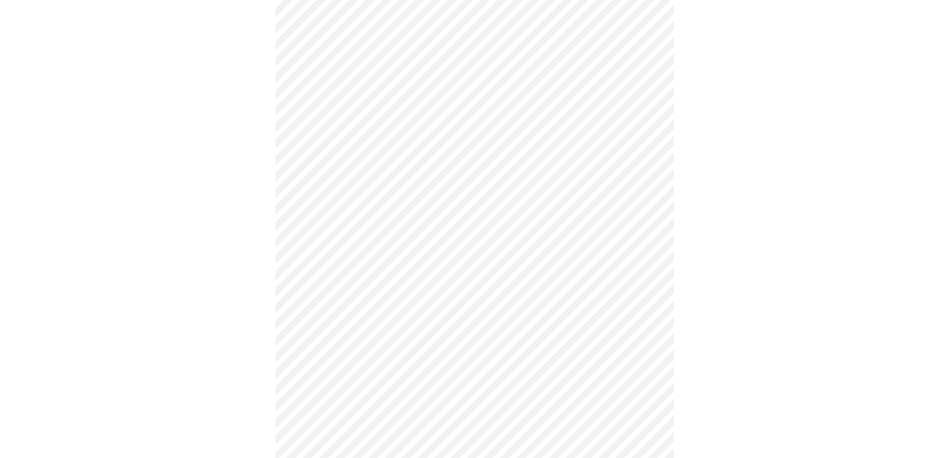
scroll to position [349, 0]
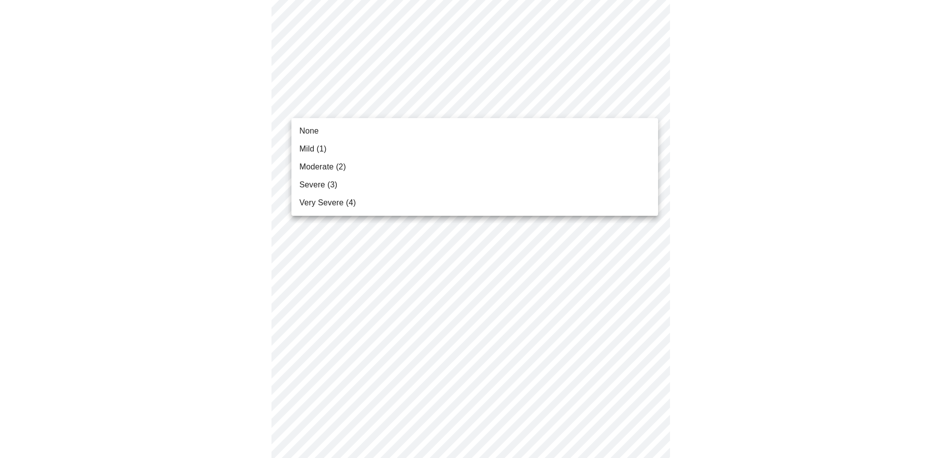
click at [345, 99] on body "MyMenopauseRx Appointments Messaging Labs Uploads Medications Community Refer a…" at bounding box center [474, 297] width 941 height 1284
click at [346, 167] on li "Moderate (2)" at bounding box center [475, 167] width 367 height 18
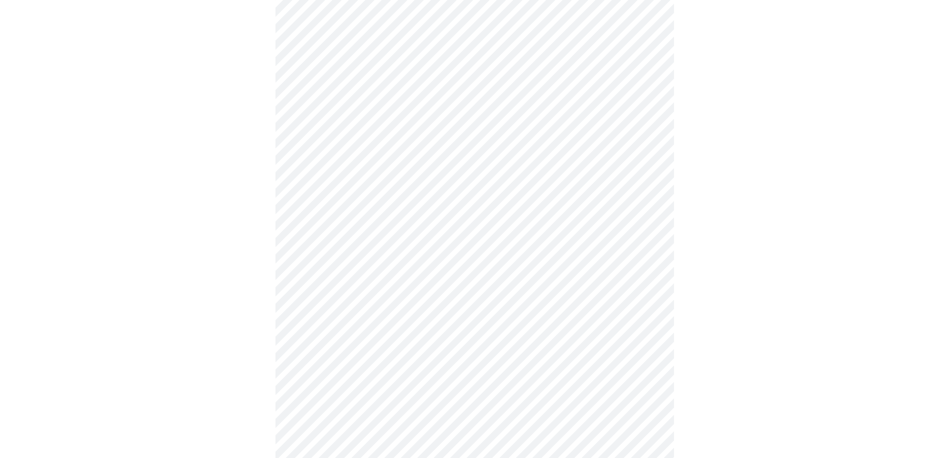
click at [349, 168] on body "MyMenopauseRx Appointments Messaging Labs Uploads Medications Community Refer a…" at bounding box center [474, 290] width 941 height 1270
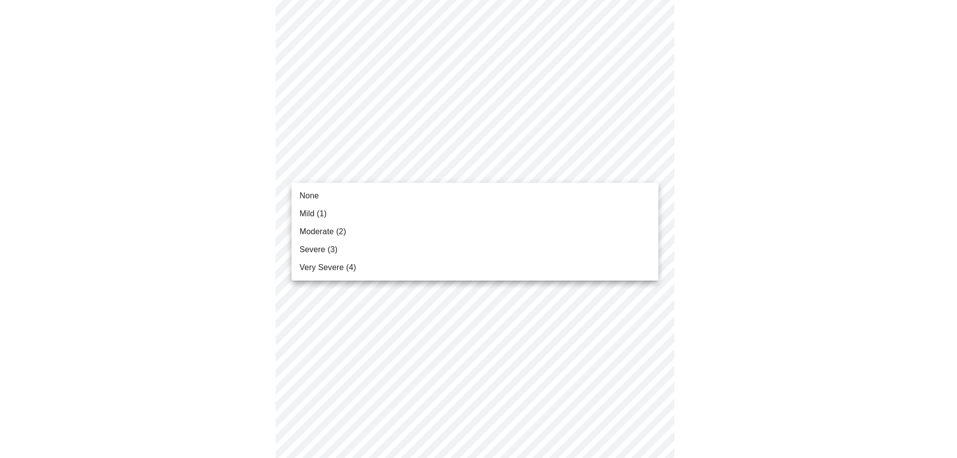
click at [339, 211] on li "Mild (1)" at bounding box center [475, 214] width 367 height 18
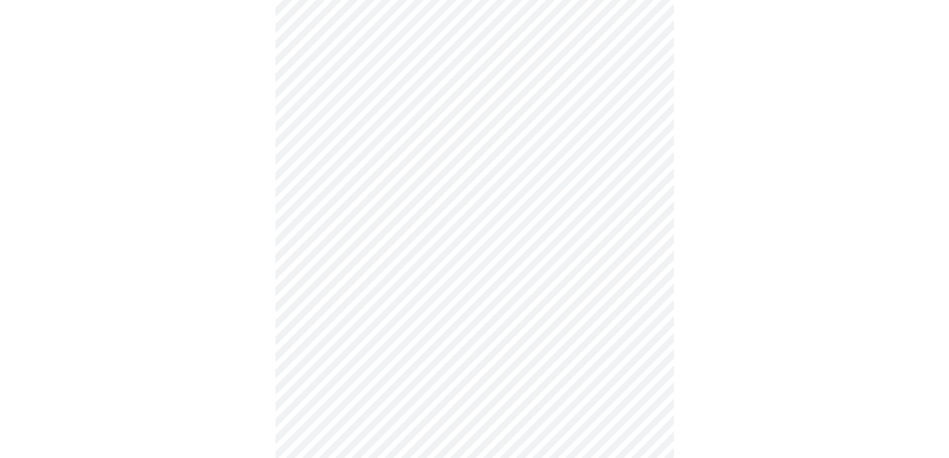
click at [348, 233] on body "MyMenopauseRx Appointments Messaging Labs Uploads Medications Community Refer a…" at bounding box center [474, 283] width 941 height 1256
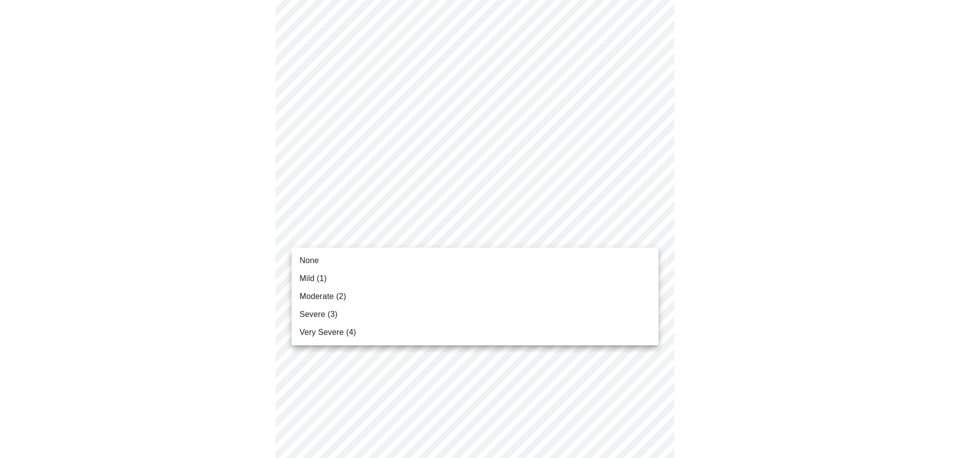
click at [336, 278] on li "Mild (1)" at bounding box center [475, 279] width 367 height 18
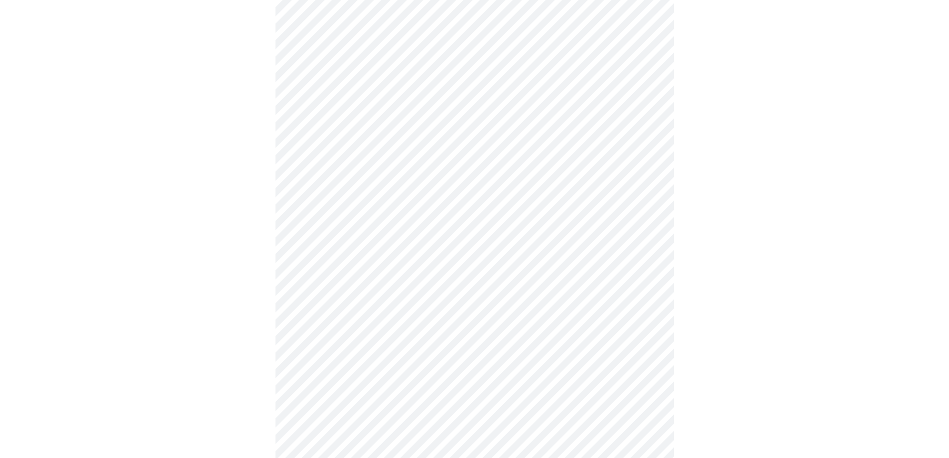
scroll to position [449, 0]
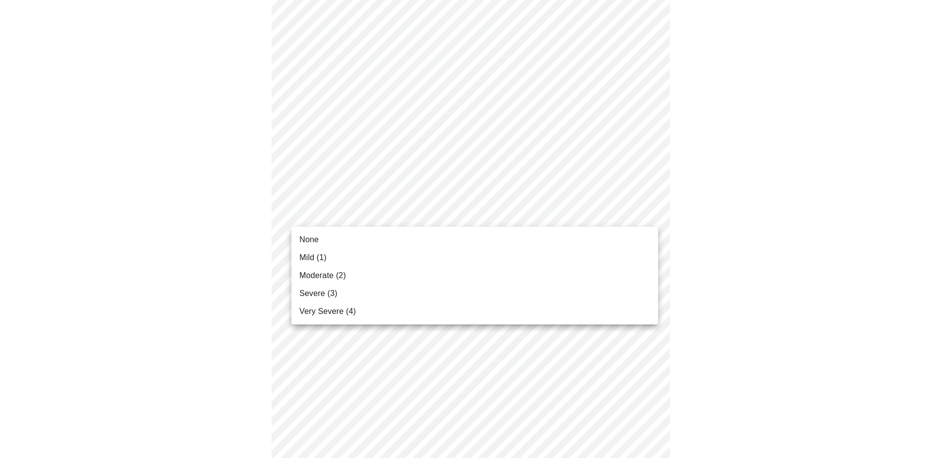
click at [358, 211] on body "MyMenopauseRx Appointments Messaging Labs Uploads Medications Community Refer a…" at bounding box center [474, 176] width 941 height 1242
click at [350, 260] on li "Mild (1)" at bounding box center [475, 258] width 367 height 18
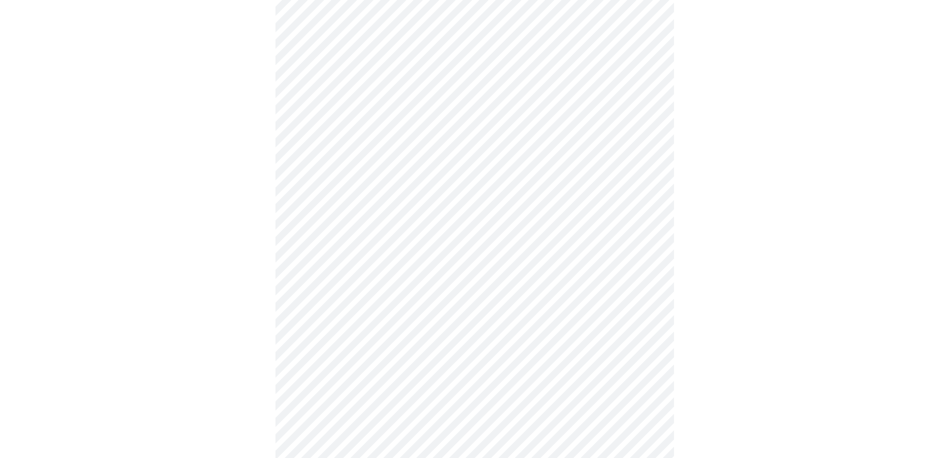
click at [336, 290] on body "MyMenopauseRx Appointments Messaging Labs Uploads Medications Community Refer a…" at bounding box center [474, 169] width 941 height 1228
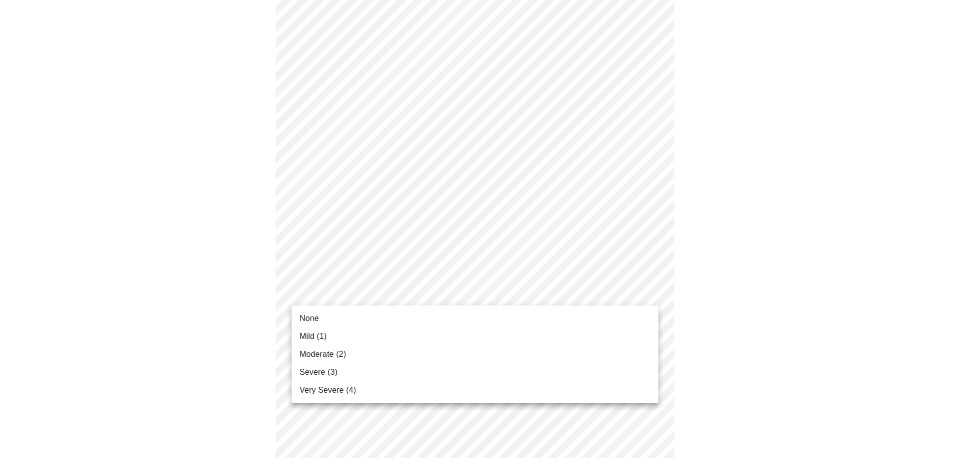
click at [353, 388] on span "Very Severe (4)" at bounding box center [328, 390] width 56 height 12
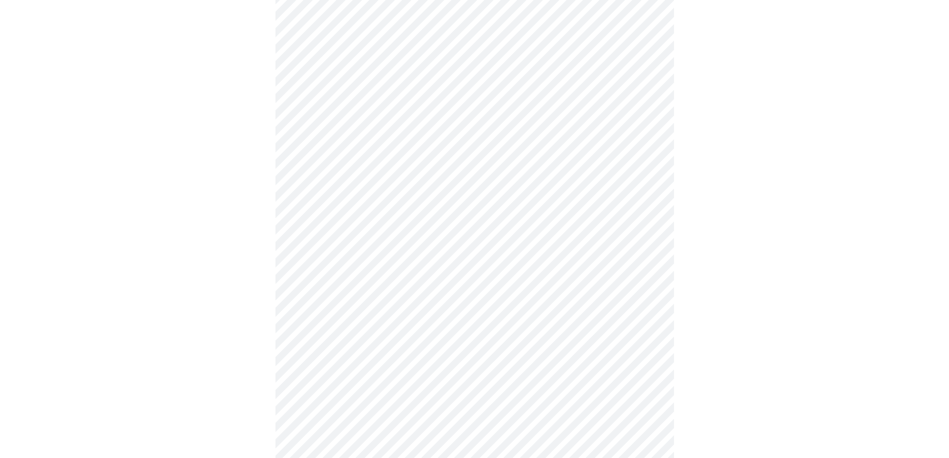
scroll to position [548, 0]
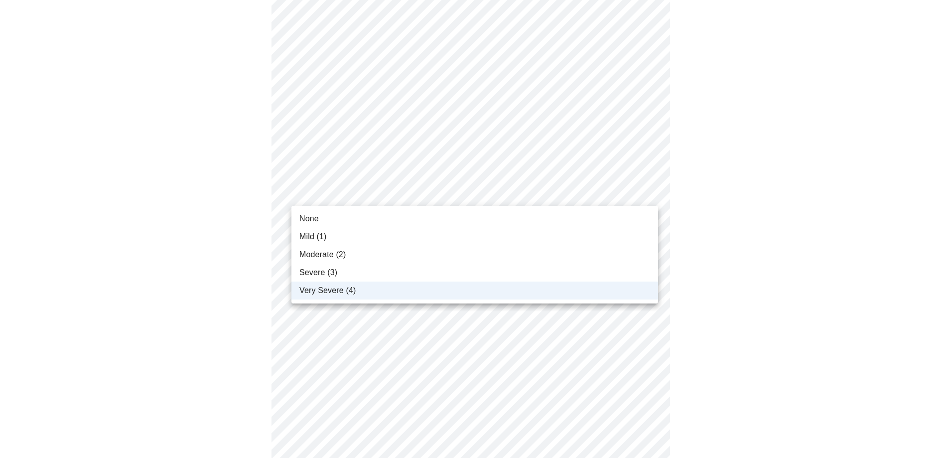
click at [328, 195] on body "MyMenopauseRx Appointments Messaging Labs Uploads Medications Community Refer a…" at bounding box center [474, 63] width 941 height 1214
click at [340, 274] on li "Severe (3)" at bounding box center [475, 273] width 367 height 18
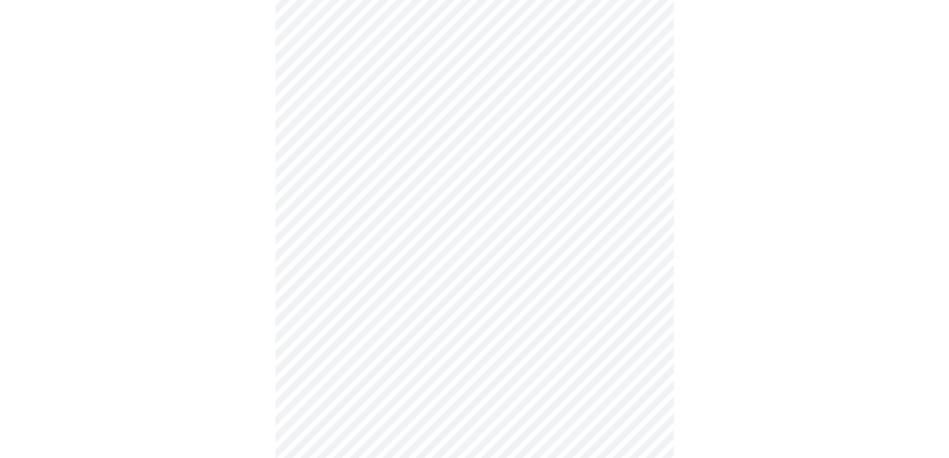
click at [343, 270] on body "MyMenopauseRx Appointments Messaging Labs Uploads Medications Community Refer a…" at bounding box center [474, 63] width 941 height 1214
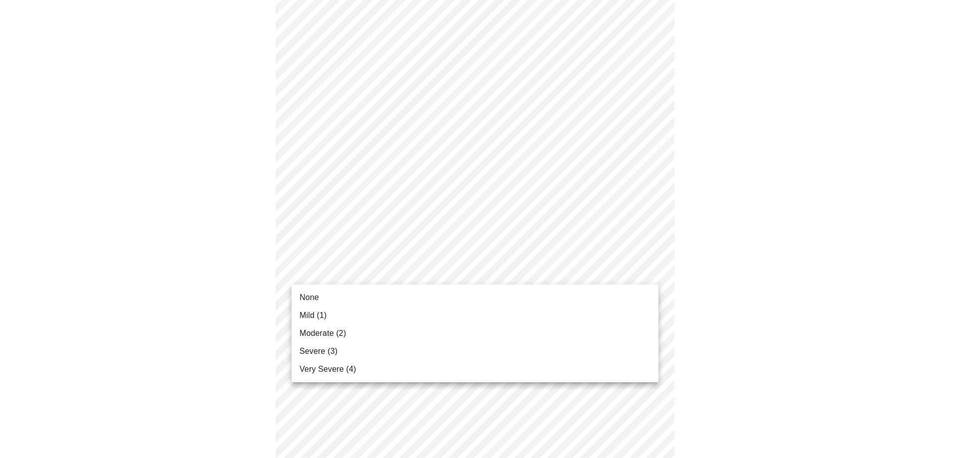
click at [338, 293] on li "None" at bounding box center [475, 298] width 367 height 18
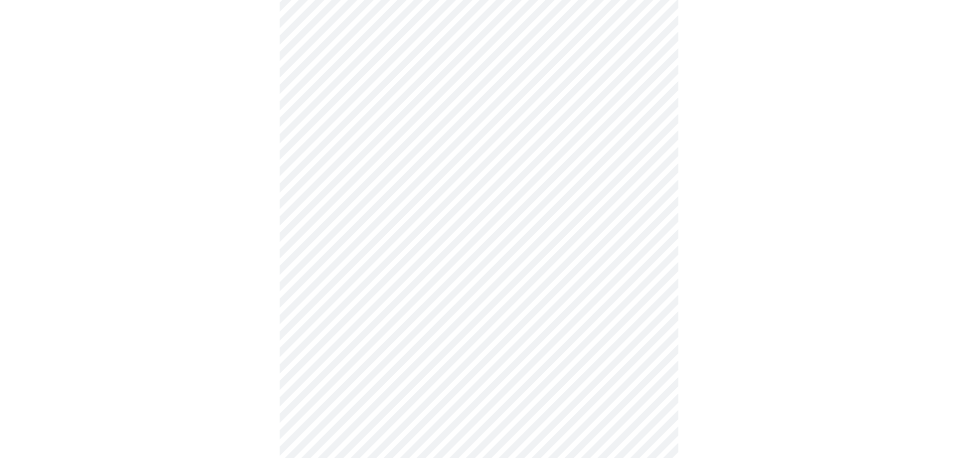
scroll to position [742, 0]
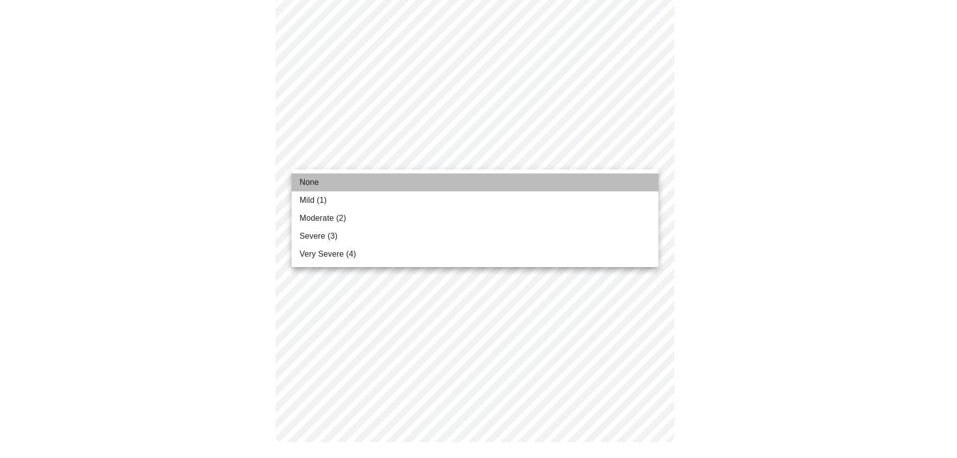
click at [352, 184] on li "None" at bounding box center [475, 182] width 367 height 18
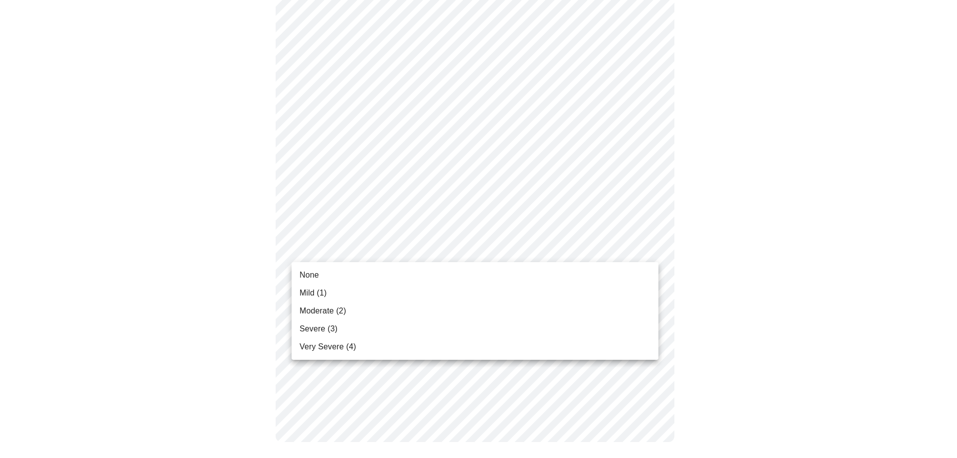
click at [338, 289] on li "Mild (1)" at bounding box center [475, 293] width 367 height 18
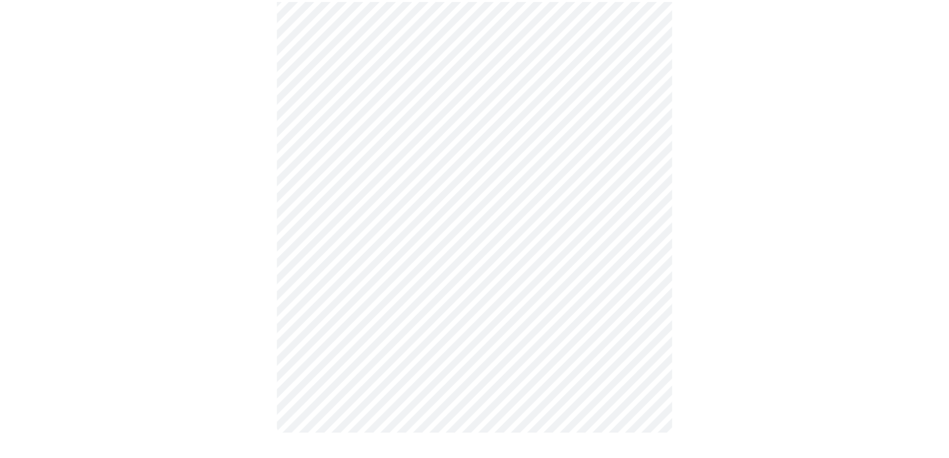
scroll to position [715, 0]
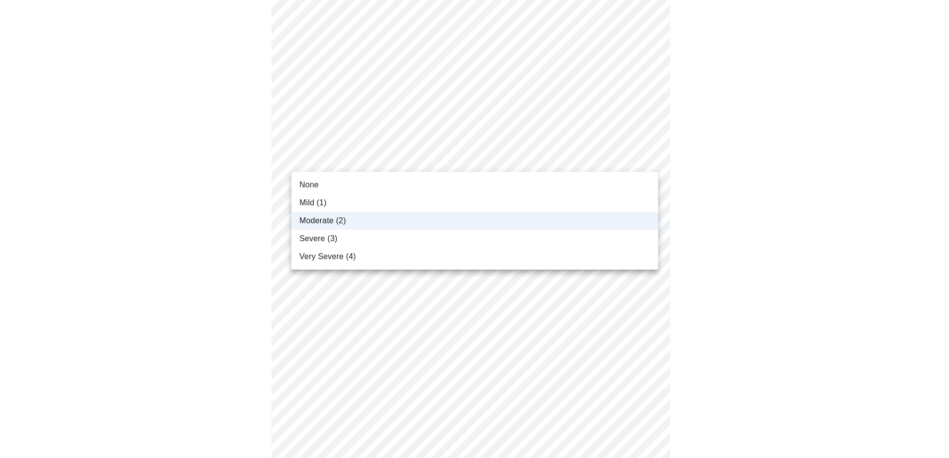
click at [328, 157] on body "MyMenopauseRx Appointments Messaging Labs Uploads Medications Community Refer a…" at bounding box center [474, 374] width 941 height 1173
click at [348, 223] on li "Moderate (2)" at bounding box center [475, 221] width 367 height 18
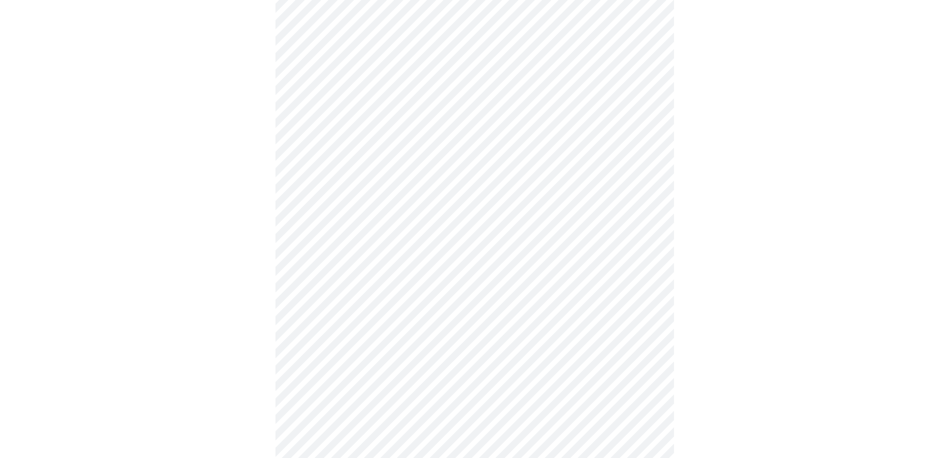
scroll to position [449, 0]
click at [367, 117] on body "MyMenopauseRx Appointments Messaging Labs Uploads Medications Community Refer a…" at bounding box center [474, 26] width 941 height 943
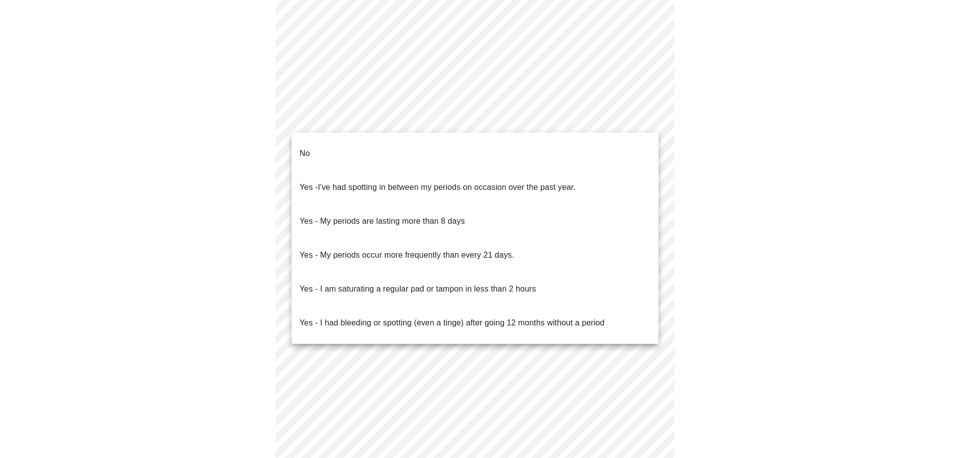
click at [382, 183] on span "I've had spotting in between my periods on occasion over the past year." at bounding box center [447, 187] width 258 height 8
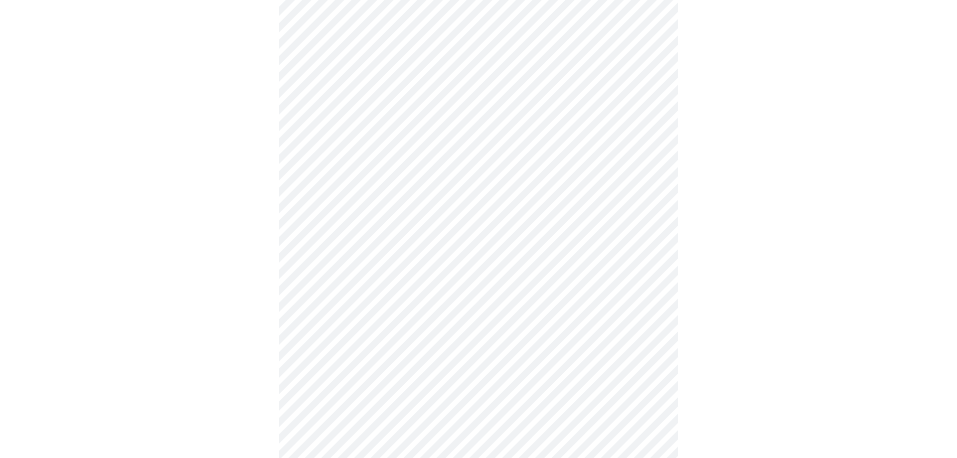
click at [358, 189] on body "MyMenopauseRx Appointments Messaging Labs Uploads Medications Community Refer a…" at bounding box center [478, 23] width 949 height 937
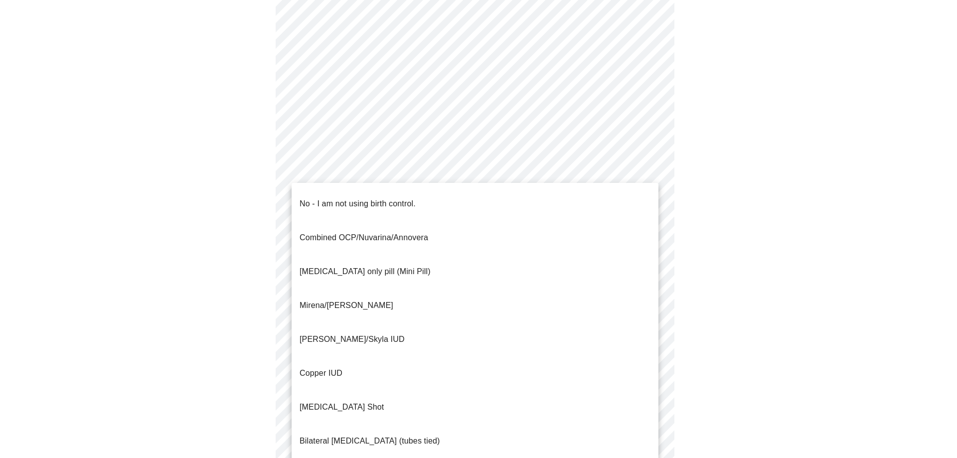
click at [359, 201] on p "No - I am not using birth control." at bounding box center [358, 204] width 116 height 12
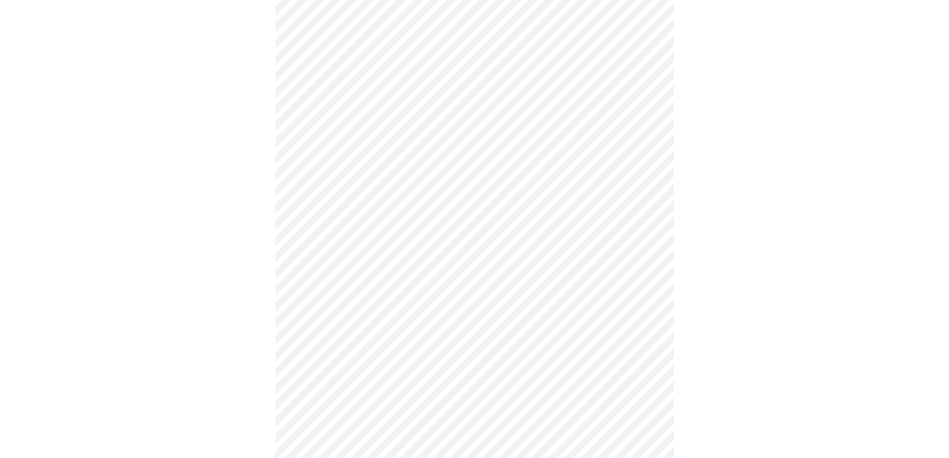
click at [353, 253] on body "MyMenopauseRx Appointments Messaging Labs Uploads Medications Community Refer a…" at bounding box center [474, 20] width 941 height 931
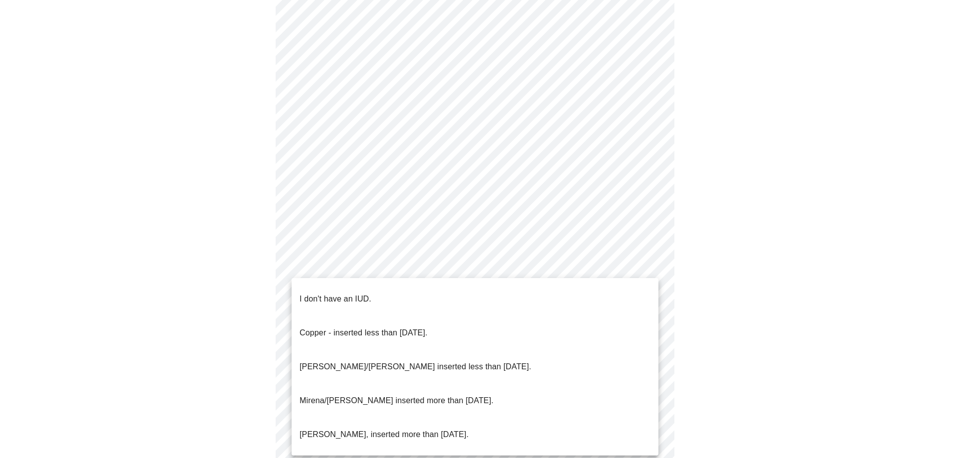
click at [354, 293] on p "I don't have an IUD." at bounding box center [336, 299] width 72 height 12
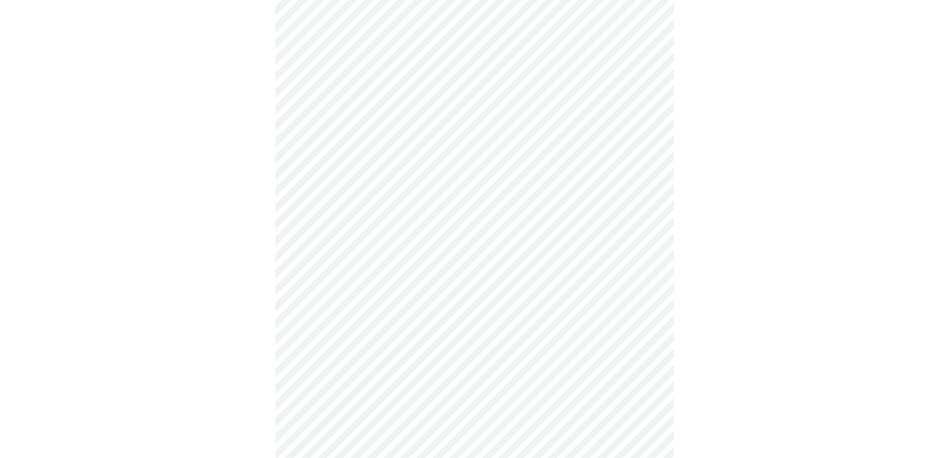
click at [336, 336] on body "MyMenopauseRx Appointments Messaging Labs Uploads Medications Community Refer a…" at bounding box center [474, 17] width 941 height 925
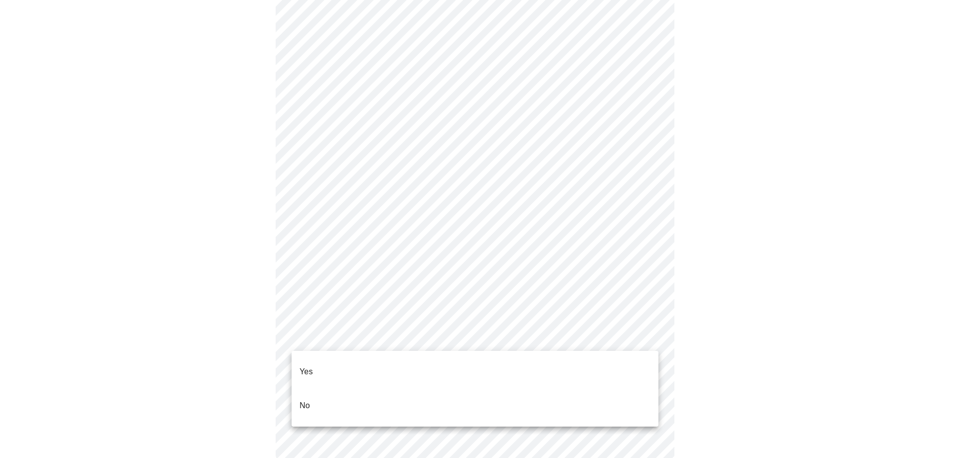
click at [337, 364] on li "Yes" at bounding box center [475, 372] width 367 height 34
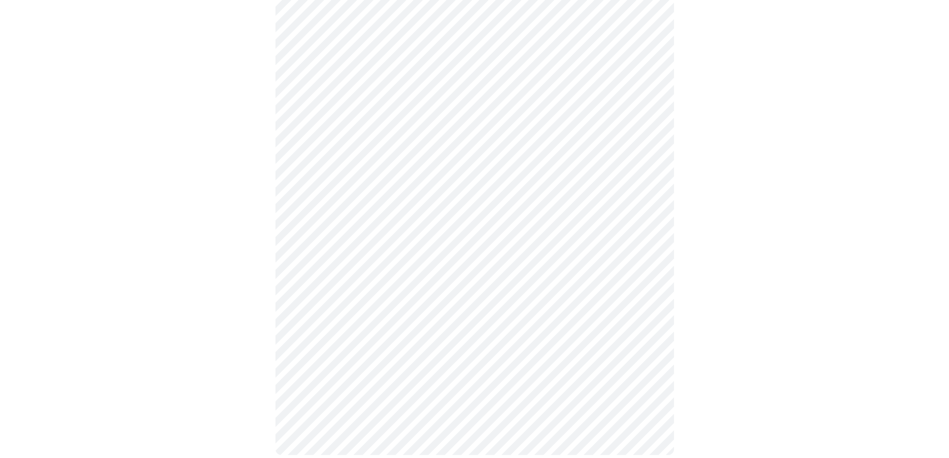
scroll to position [0, 0]
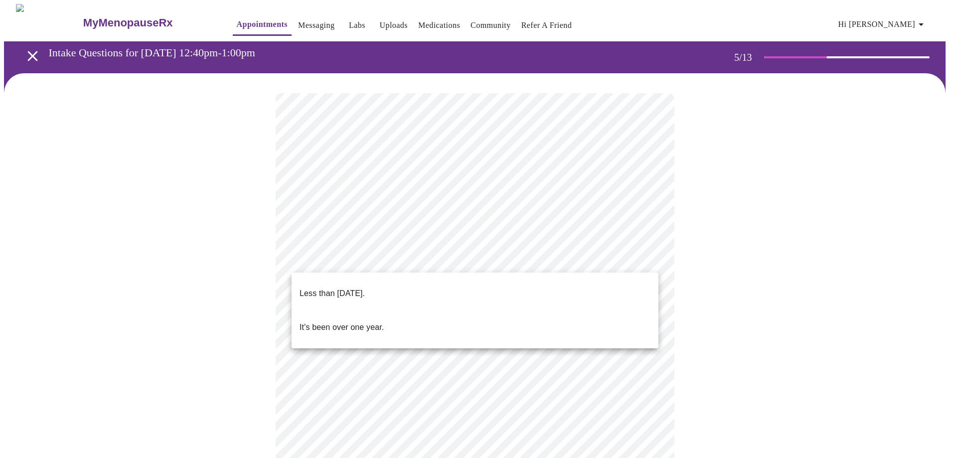
click at [388, 256] on body "MyMenopauseRx Appointments Messaging Labs Uploads Medications Community Refer a…" at bounding box center [478, 361] width 949 height 715
click at [365, 288] on p "Less than [DATE]." at bounding box center [332, 294] width 65 height 12
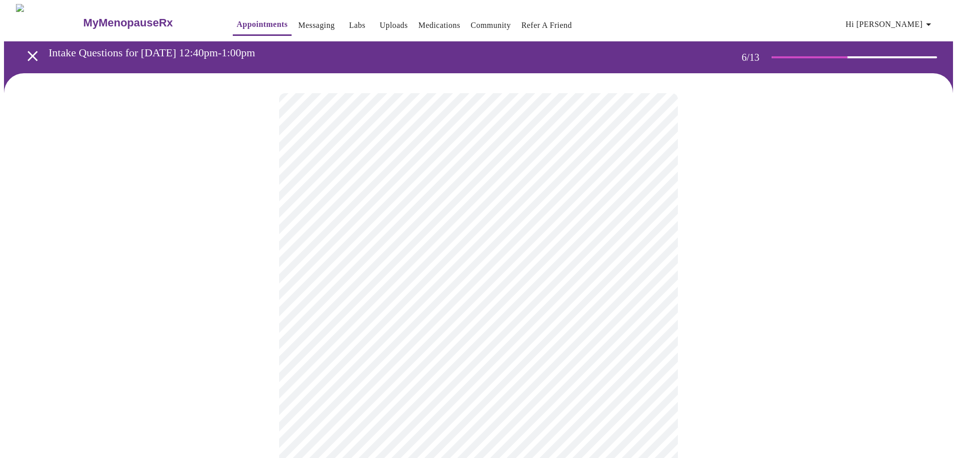
click at [345, 283] on body "MyMenopauseRx Appointments Messaging Labs Uploads Medications Community Refer a…" at bounding box center [478, 270] width 949 height 532
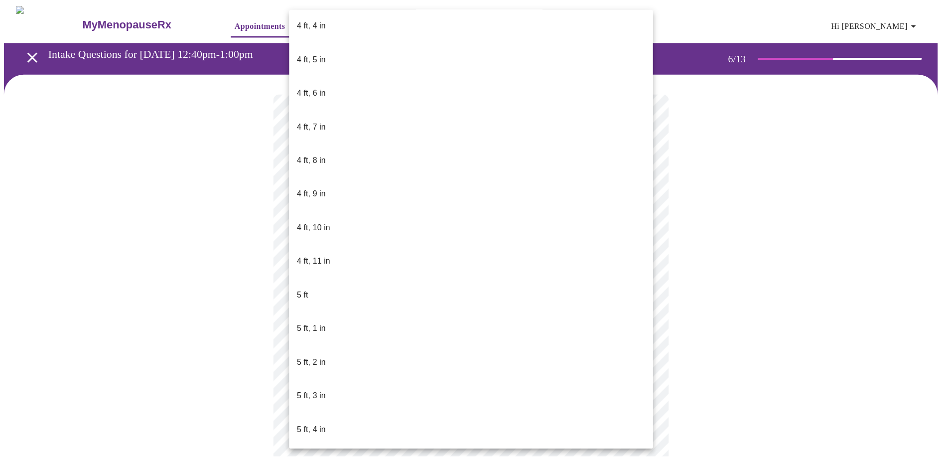
scroll to position [548, 0]
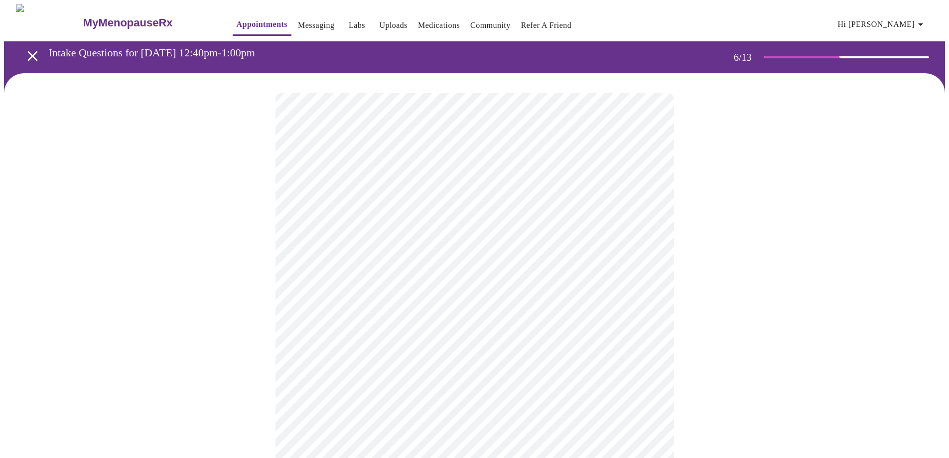
click at [251, 346] on div at bounding box center [474, 301] width 941 height 457
click at [138, 326] on div at bounding box center [474, 301] width 941 height 457
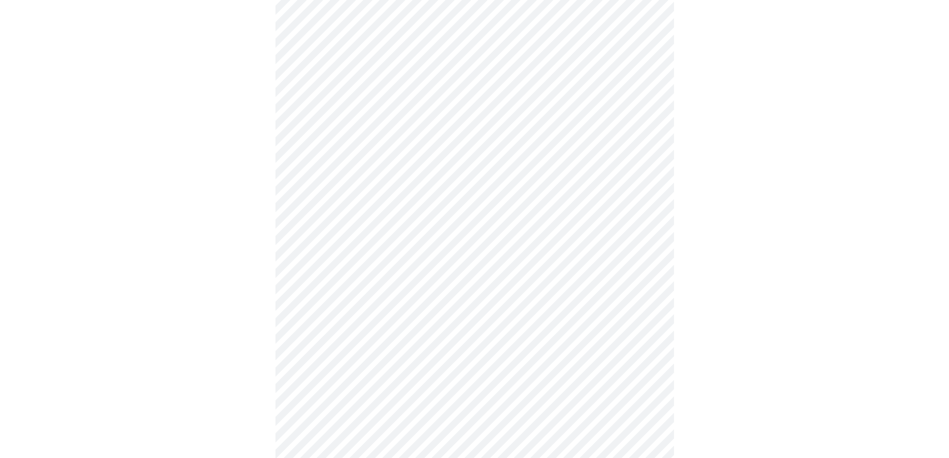
scroll to position [2691, 0]
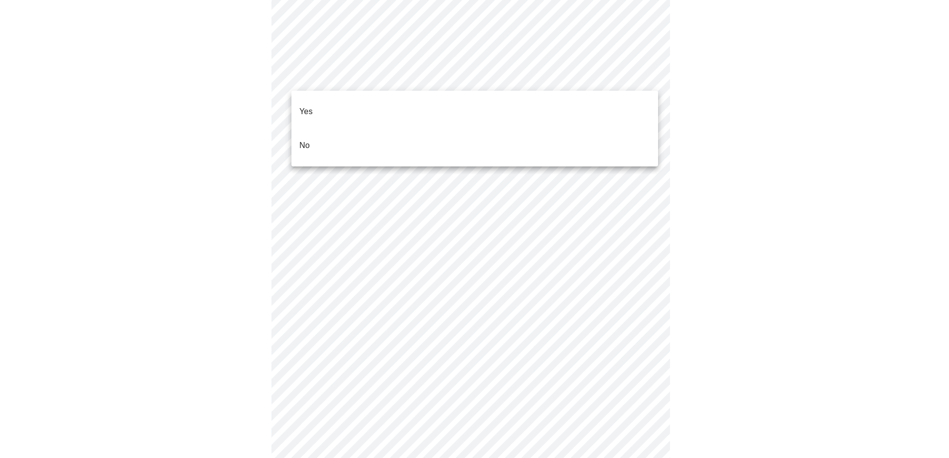
click at [327, 129] on li "No" at bounding box center [475, 146] width 367 height 34
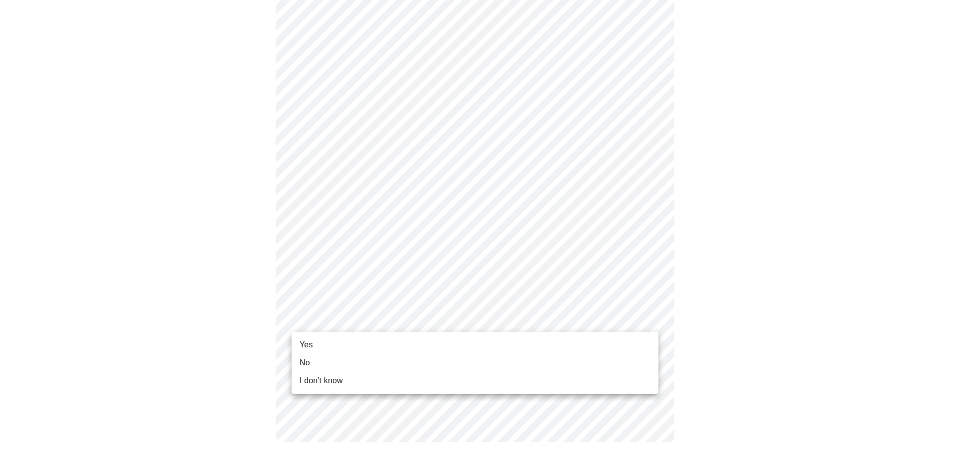
click at [337, 348] on li "Yes" at bounding box center [475, 345] width 367 height 18
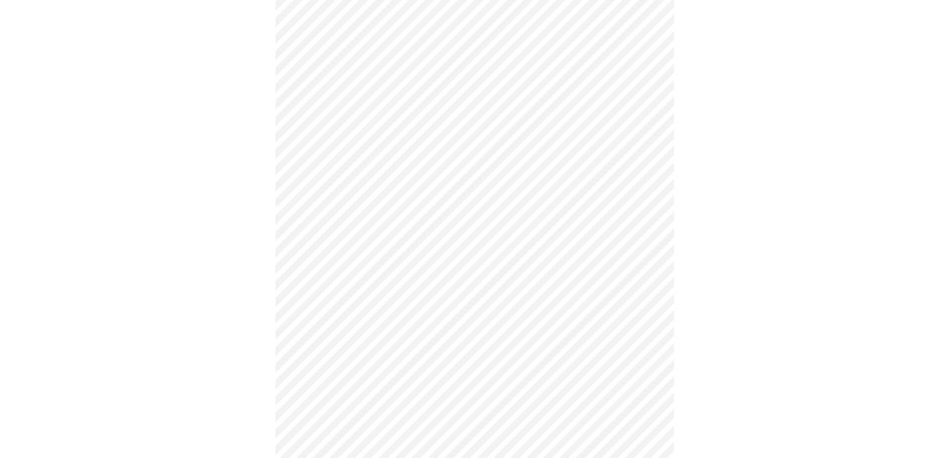
scroll to position [399, 0]
click at [229, 346] on div at bounding box center [474, 106] width 941 height 863
click at [204, 383] on div at bounding box center [474, 106] width 941 height 863
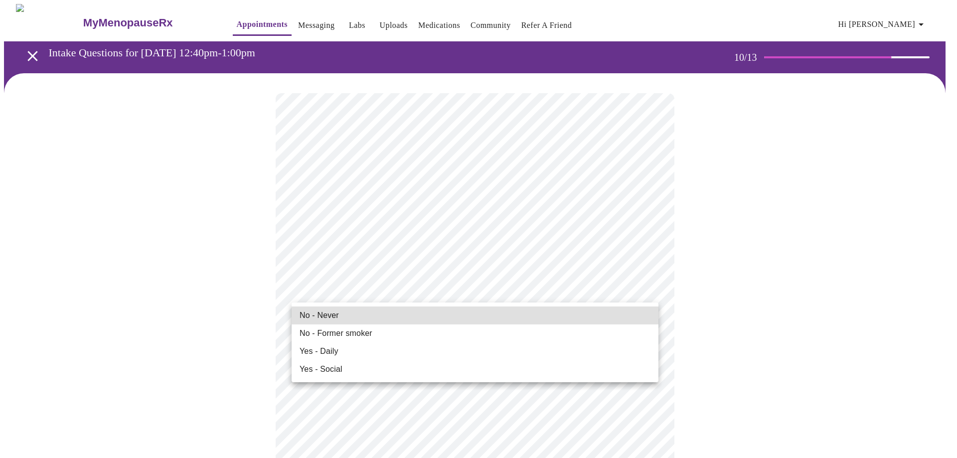
click at [388, 347] on li "Yes - Daily" at bounding box center [475, 351] width 367 height 18
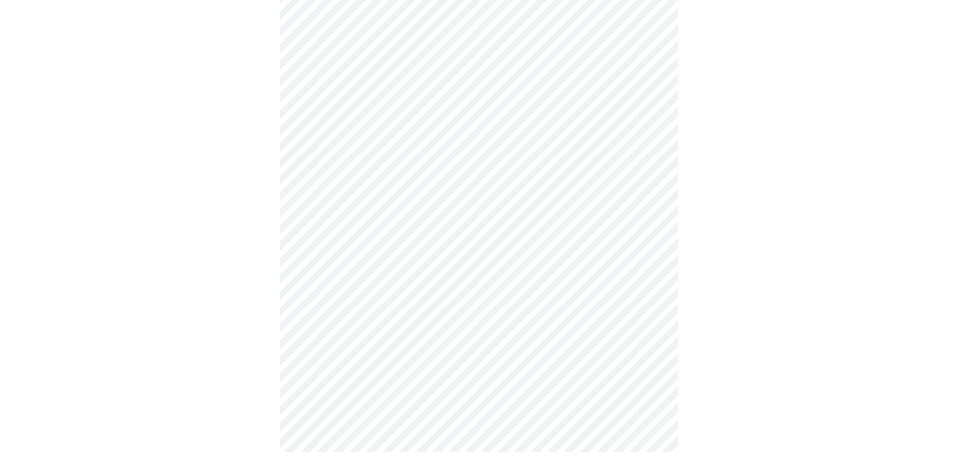
scroll to position [847, 0]
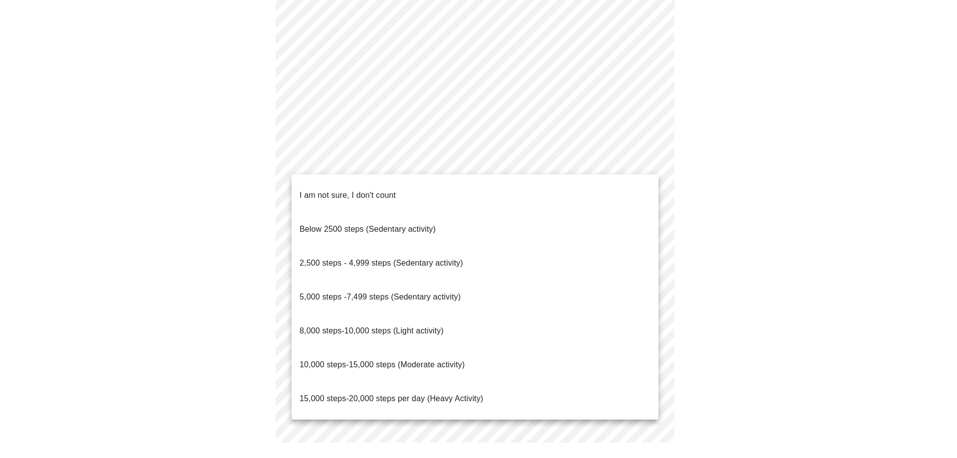
click at [436, 360] on span "10,000 steps-15,000 steps (Moderate activity)" at bounding box center [382, 364] width 165 height 8
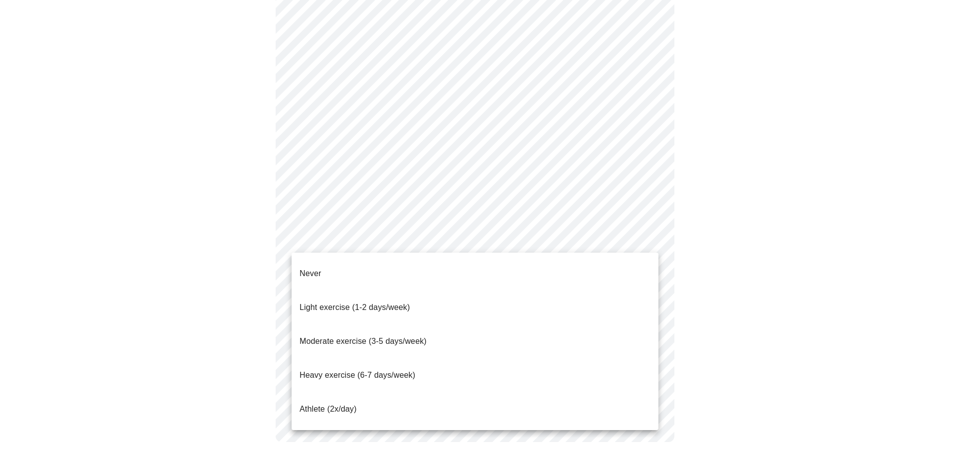
click at [403, 303] on span "Light exercise (1-2 days/week)" at bounding box center [355, 307] width 111 height 8
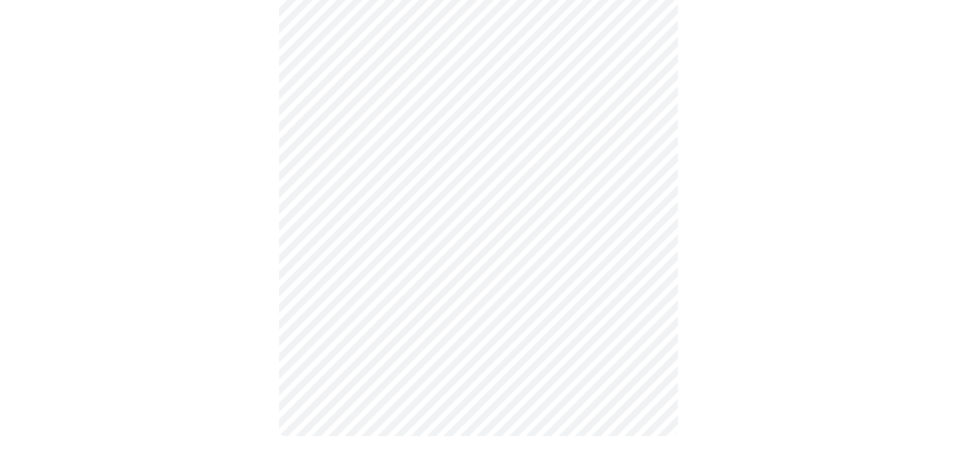
scroll to position [836, 0]
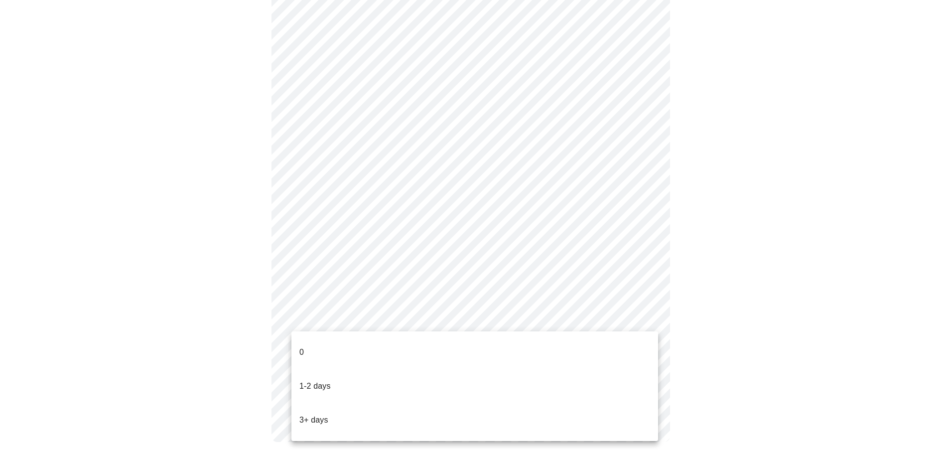
click at [408, 369] on li "1-2 days" at bounding box center [475, 386] width 367 height 34
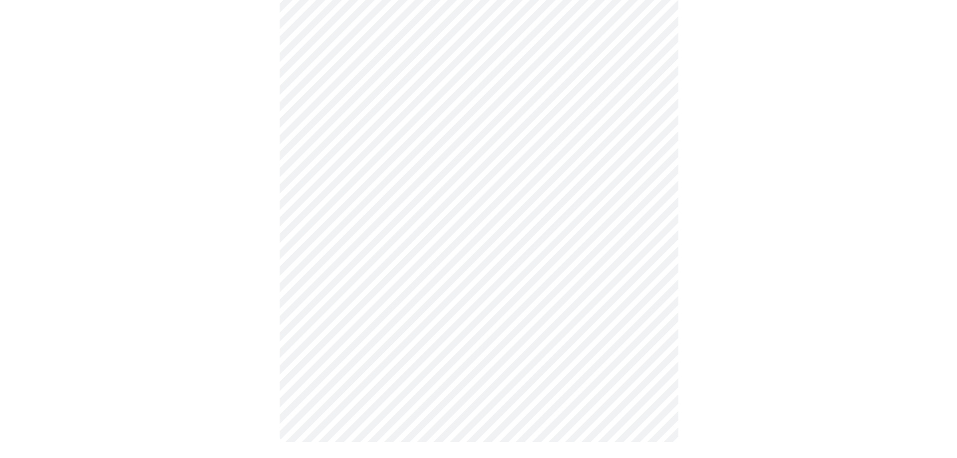
scroll to position [0, 0]
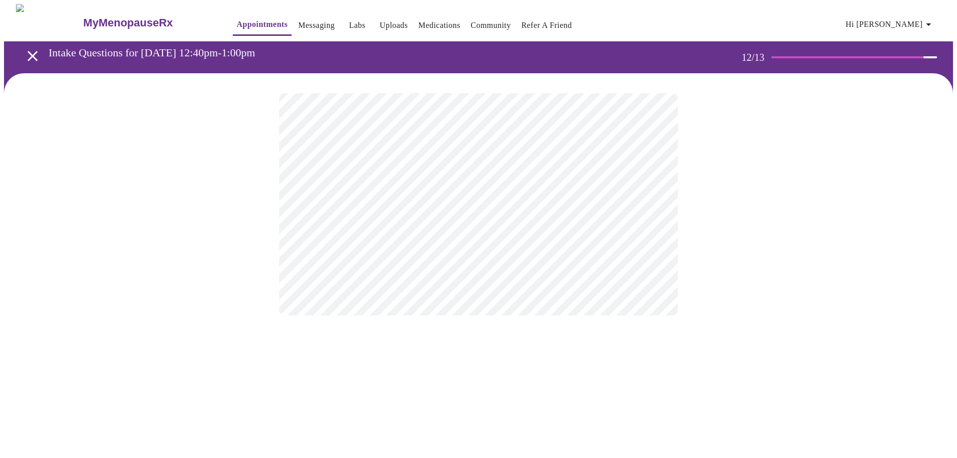
click at [452, 198] on body "MyMenopauseRx Appointments Messaging Labs Uploads Medications Community Refer a…" at bounding box center [478, 169] width 949 height 331
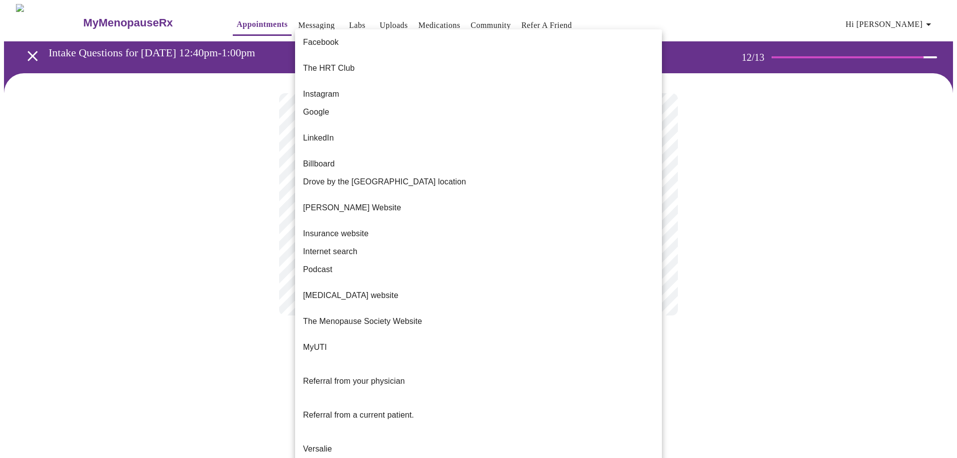
click at [393, 106] on li "Google" at bounding box center [478, 112] width 367 height 18
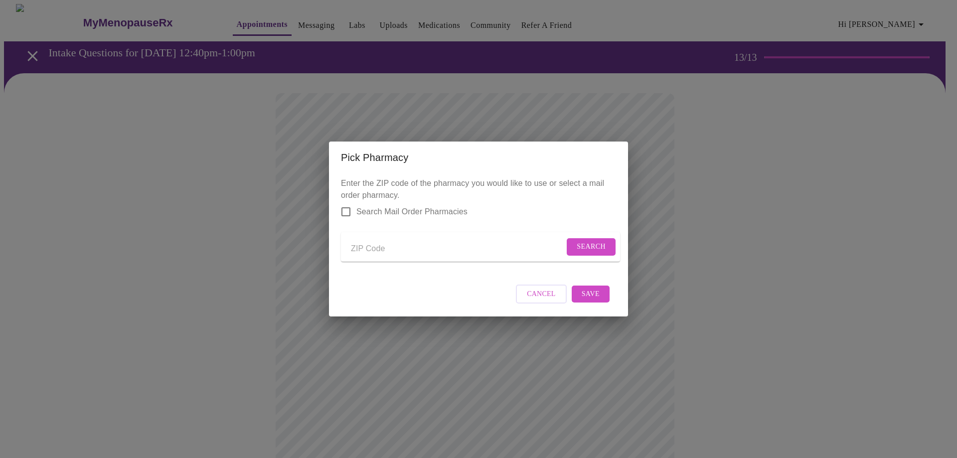
click at [375, 248] on input "Send a message to your care team" at bounding box center [457, 249] width 213 height 16
type input "60639"
click at [586, 248] on span "Search" at bounding box center [591, 247] width 29 height 12
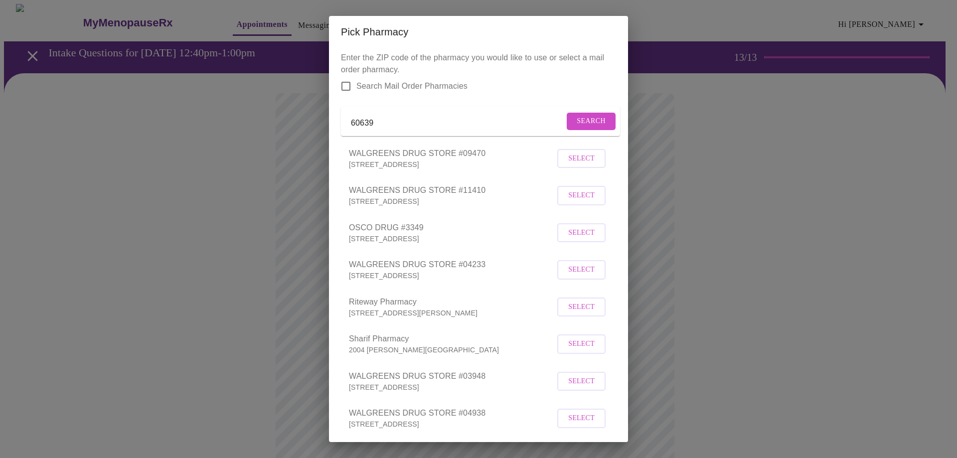
click at [575, 168] on button "Select" at bounding box center [581, 158] width 48 height 19
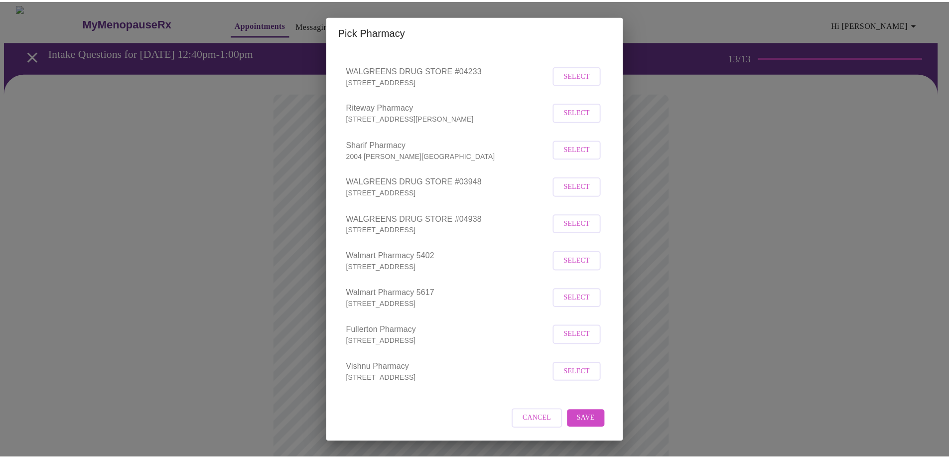
scroll to position [207, 0]
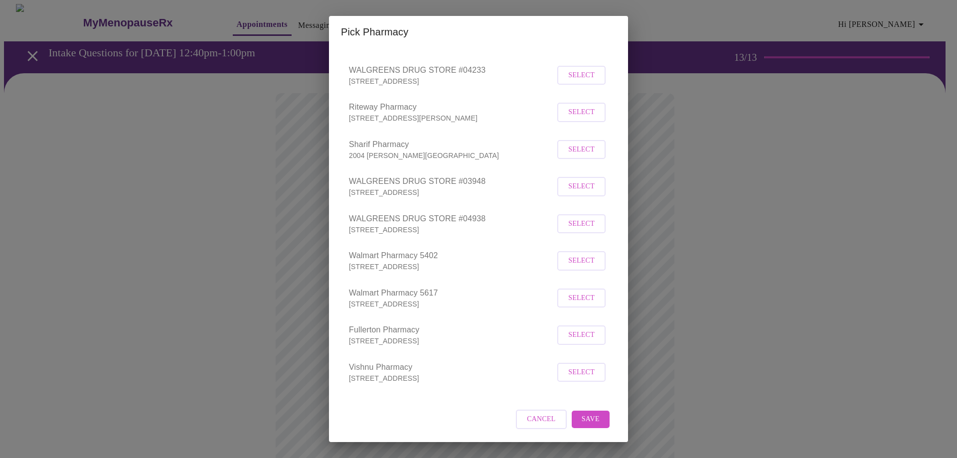
click at [587, 416] on span "Save" at bounding box center [591, 419] width 18 height 12
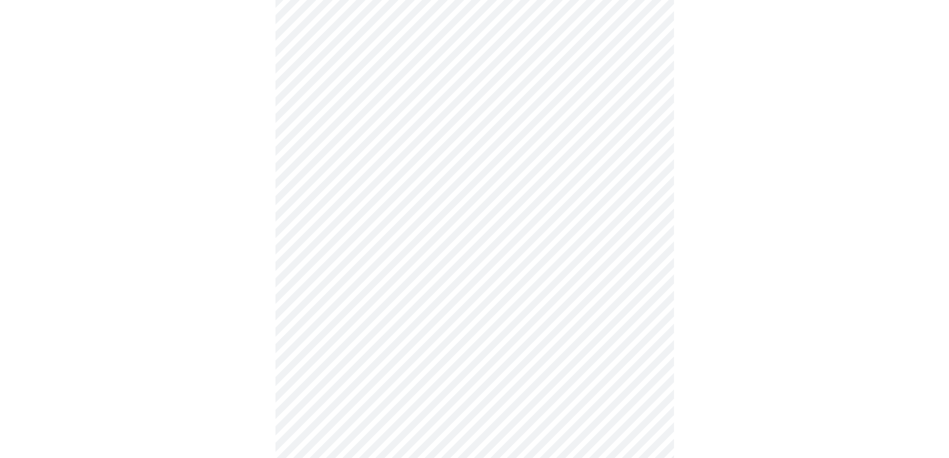
scroll to position [150, 0]
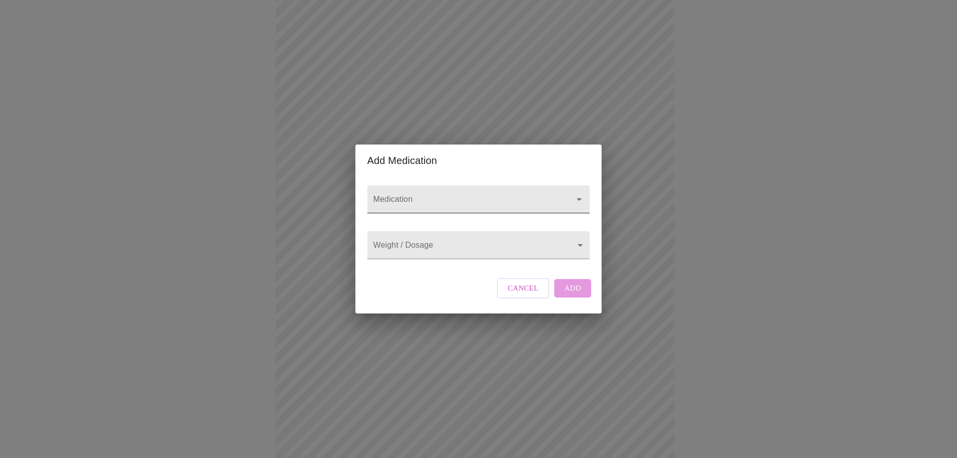
click at [517, 195] on input "Medication" at bounding box center [464, 204] width 186 height 18
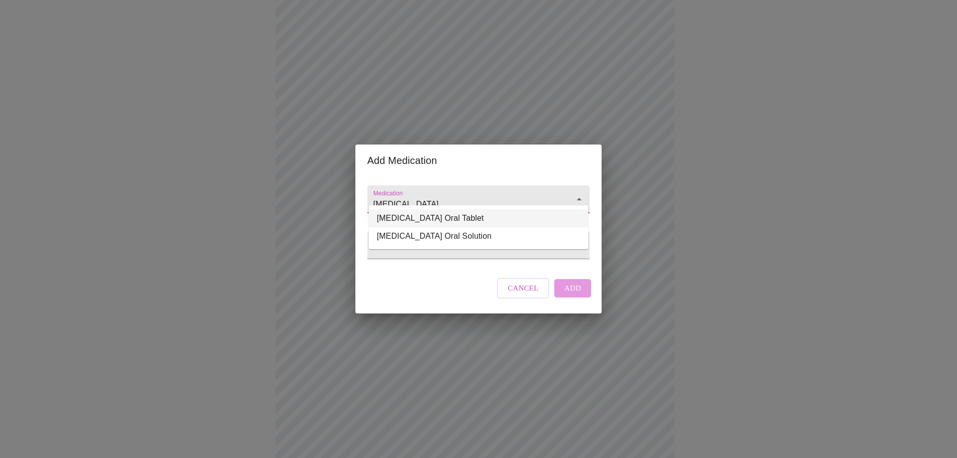
click at [484, 217] on li "[MEDICAL_DATA] Oral Tablet" at bounding box center [478, 218] width 219 height 18
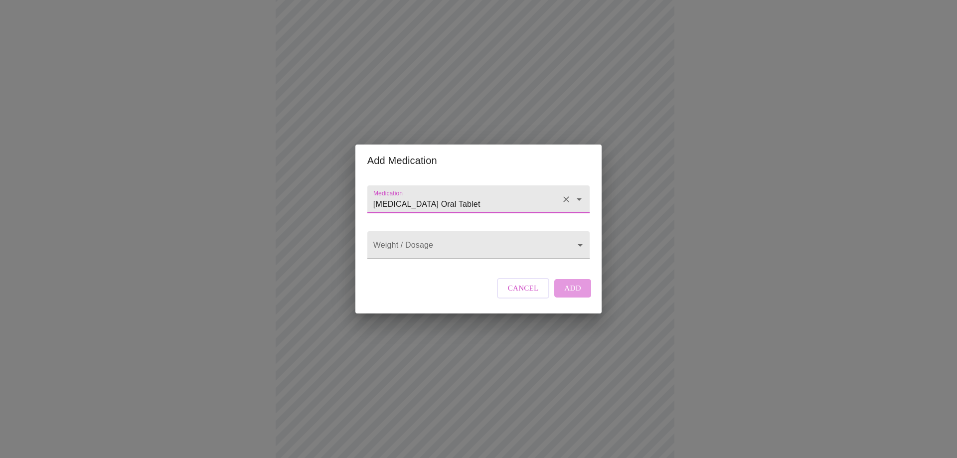
type input "[MEDICAL_DATA] Oral Tablet"
click at [473, 241] on body "MyMenopauseRx Appointments Messaging Labs Uploads Medications Community Refer a…" at bounding box center [478, 229] width 949 height 750
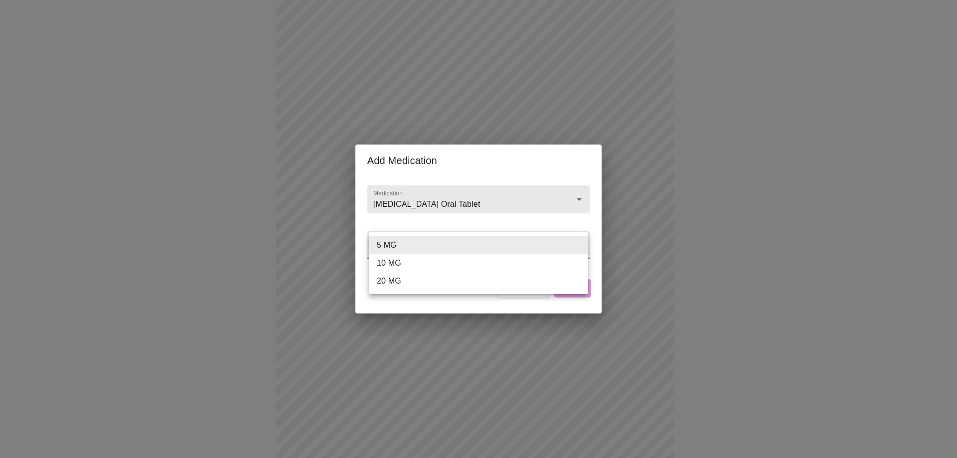
click at [464, 259] on li "10 MG" at bounding box center [478, 263] width 219 height 18
type input "10 MG"
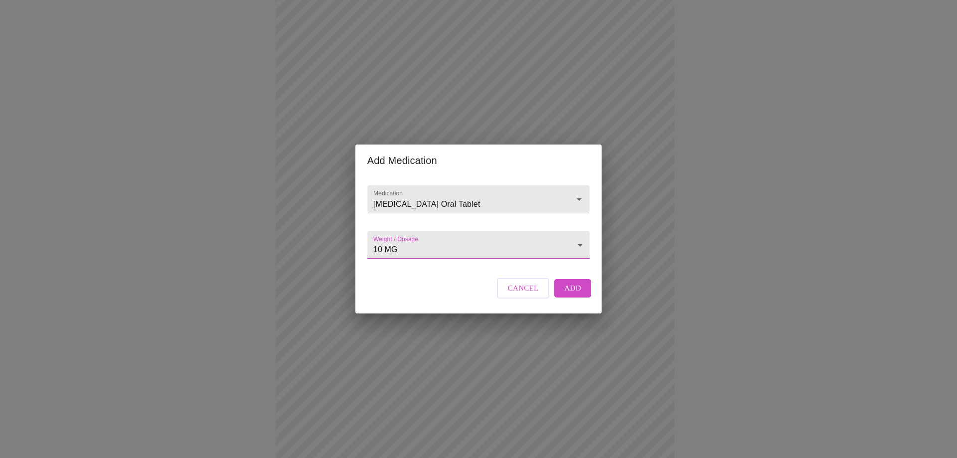
click at [578, 295] on span "Add" at bounding box center [572, 288] width 17 height 13
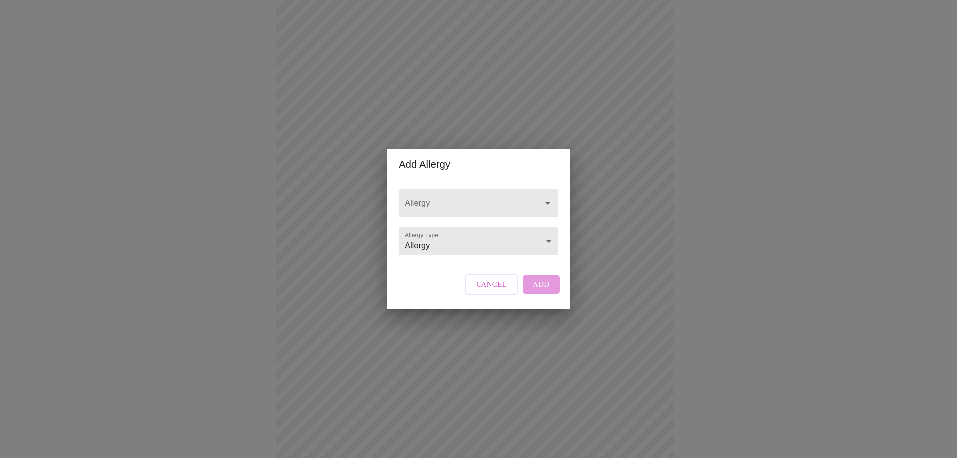
click at [458, 199] on input "Allergy" at bounding box center [464, 208] width 123 height 18
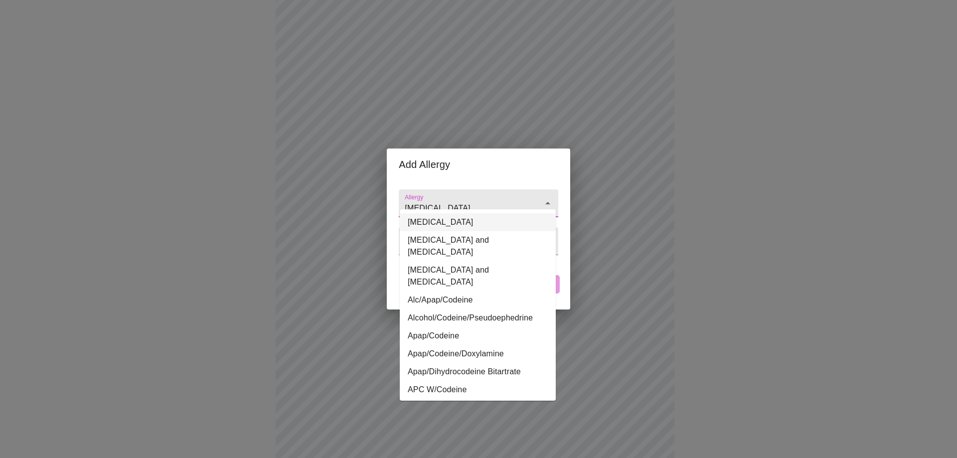
click at [452, 224] on li "[MEDICAL_DATA]" at bounding box center [478, 222] width 156 height 18
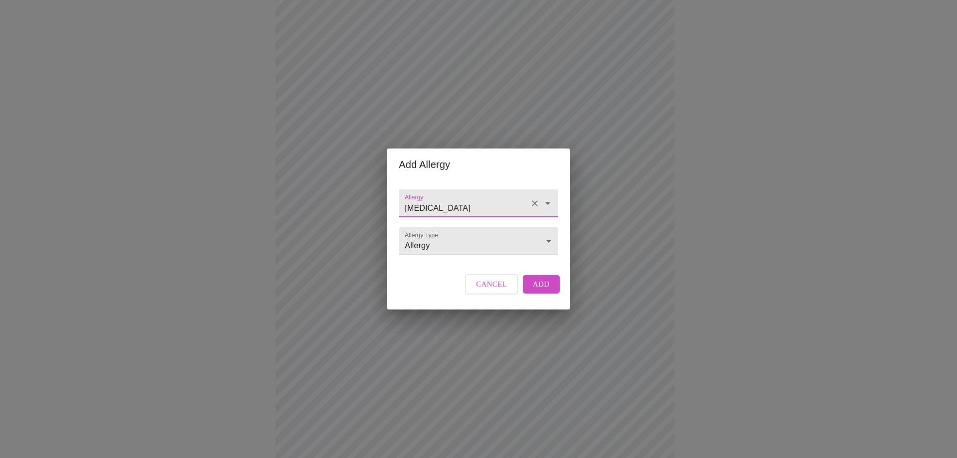
type input "[MEDICAL_DATA]"
click at [541, 291] on span "Add" at bounding box center [541, 284] width 17 height 13
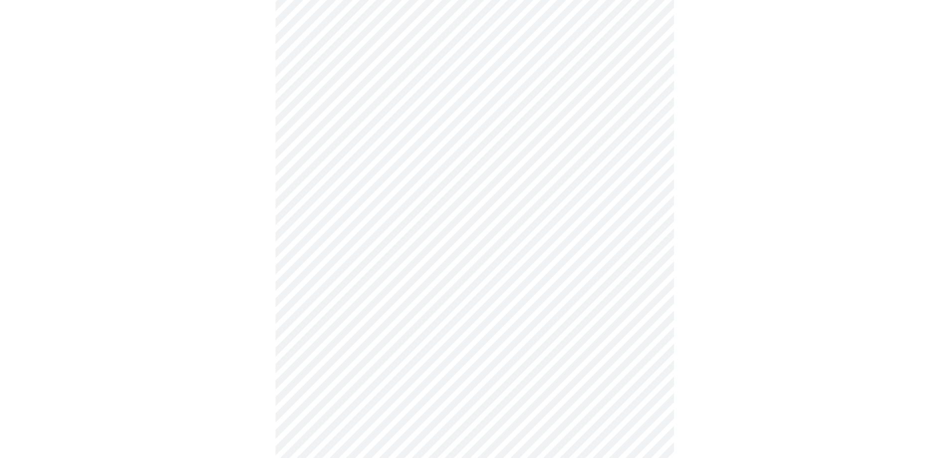
scroll to position [294, 0]
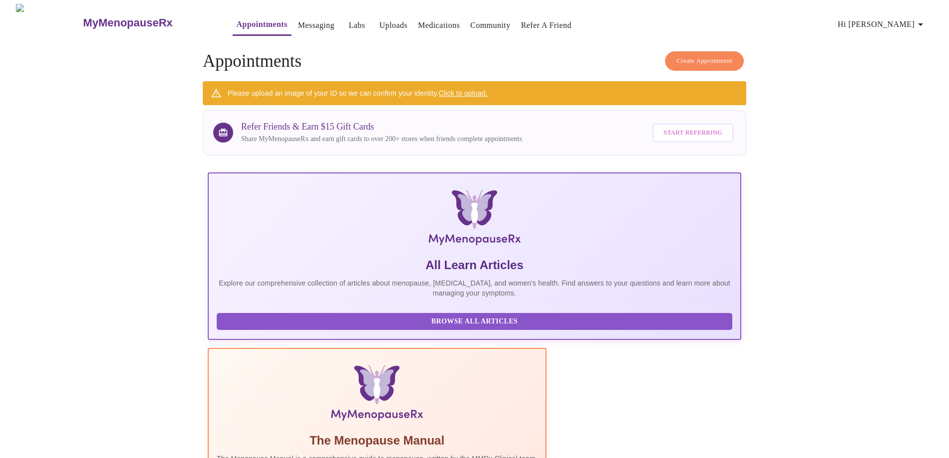
click at [466, 90] on link "Click to upload." at bounding box center [463, 93] width 49 height 8
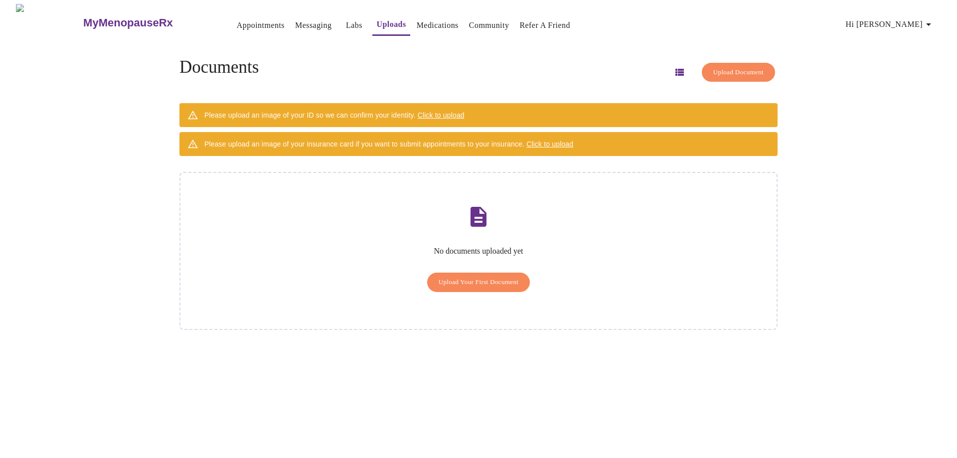
click at [498, 277] on span "Upload Your First Document" at bounding box center [479, 282] width 80 height 11
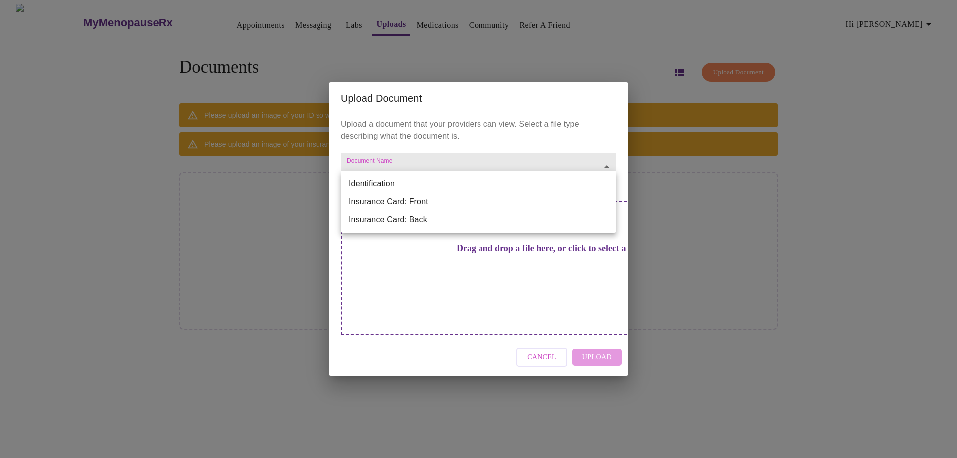
click at [451, 182] on body "MyMenopauseRx Appointments Messaging Labs Uploads Medications Community Refer a…" at bounding box center [478, 233] width 949 height 458
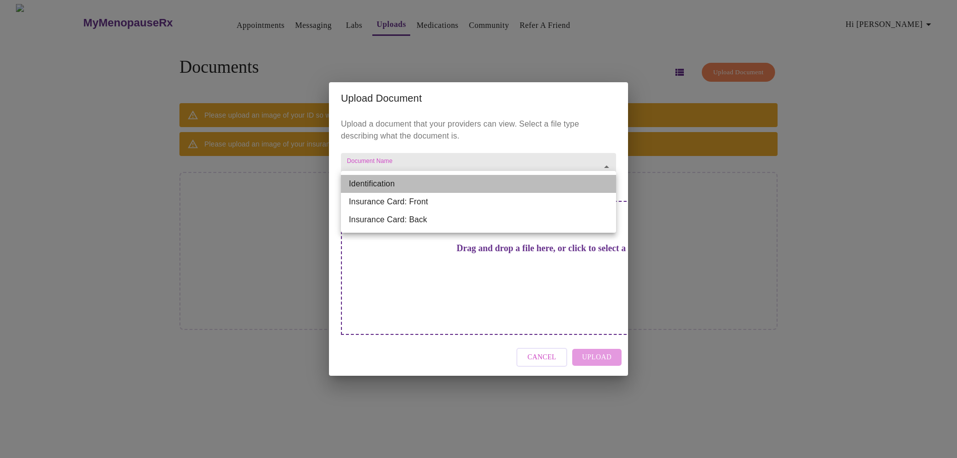
click at [441, 181] on li "Identification" at bounding box center [478, 184] width 275 height 18
type input "Identification"
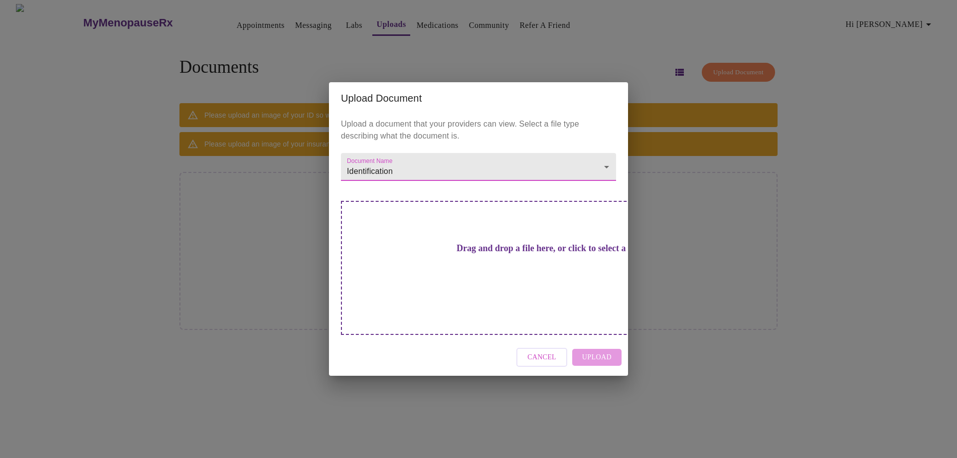
click at [486, 254] on h3 "Drag and drop a file here, or click to select a file" at bounding box center [548, 248] width 275 height 10
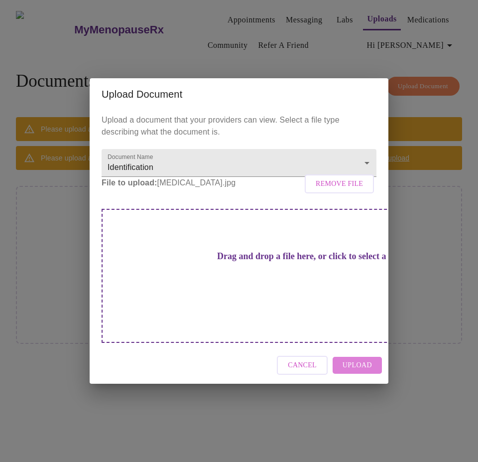
click at [361, 359] on span "Upload" at bounding box center [357, 365] width 29 height 12
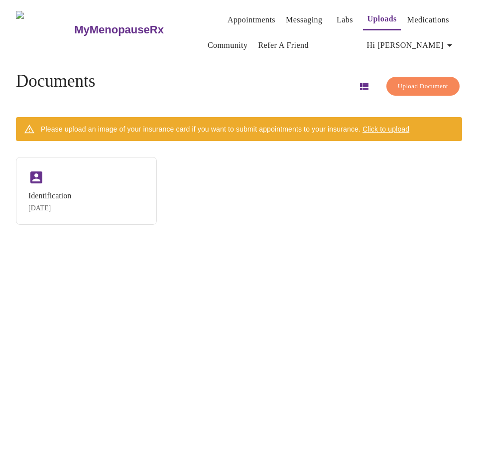
click at [397, 126] on span "Click to upload" at bounding box center [386, 129] width 47 height 8
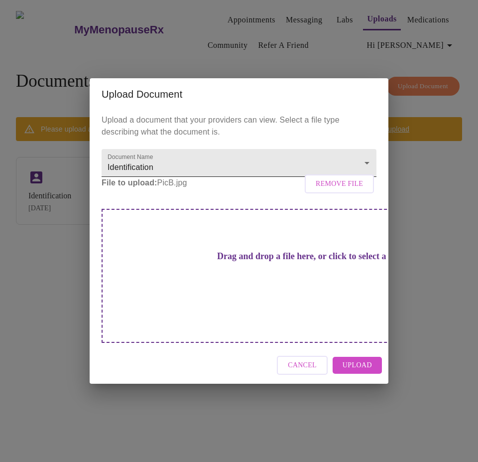
click at [179, 174] on body "MyMenopauseRx Appointments Messaging Labs Uploads Medications Community Refer a…" at bounding box center [239, 235] width 470 height 462
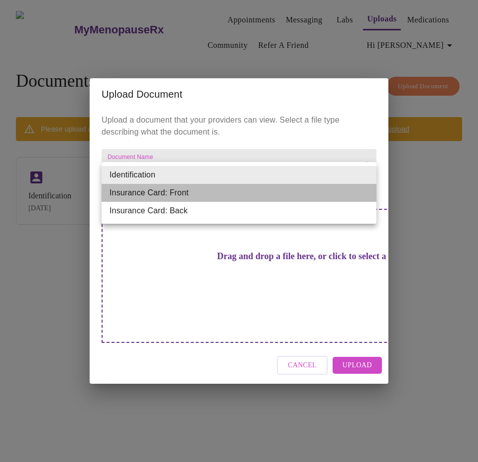
click at [185, 193] on li "Insurance Card: Front" at bounding box center [239, 193] width 275 height 18
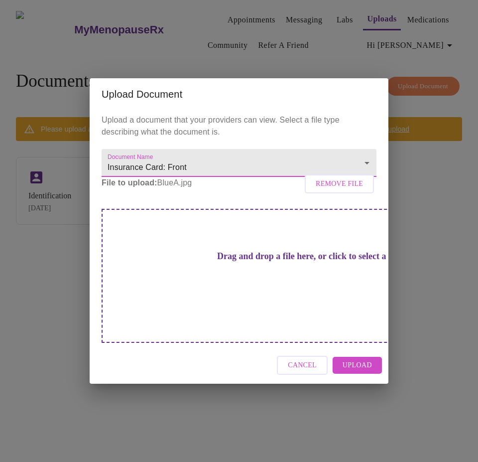
click at [368, 359] on span "Upload" at bounding box center [357, 365] width 29 height 12
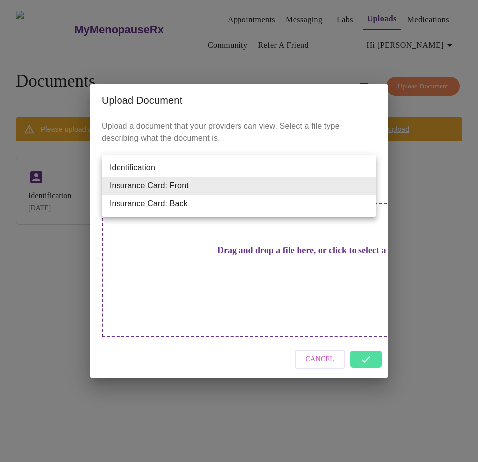
click at [257, 190] on body "MyMenopauseRx Appointments Messaging Labs Uploads Medications Community Refer a…" at bounding box center [239, 235] width 470 height 462
click at [250, 206] on li "Insurance Card: Back" at bounding box center [239, 204] width 275 height 18
type input "Insurance Card: Back"
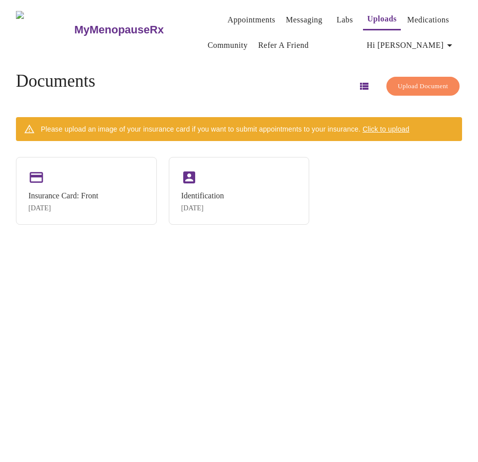
click at [388, 127] on span "Click to upload" at bounding box center [386, 129] width 47 height 8
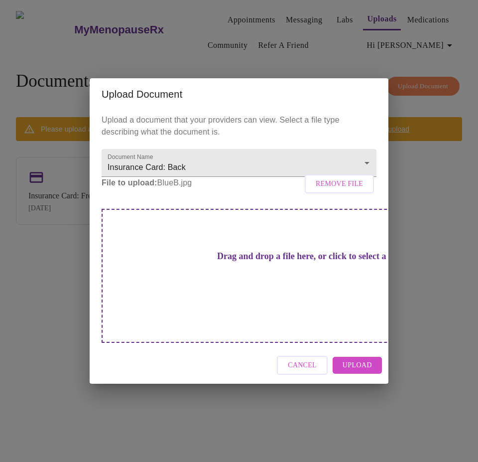
click at [354, 359] on span "Upload" at bounding box center [357, 365] width 29 height 12
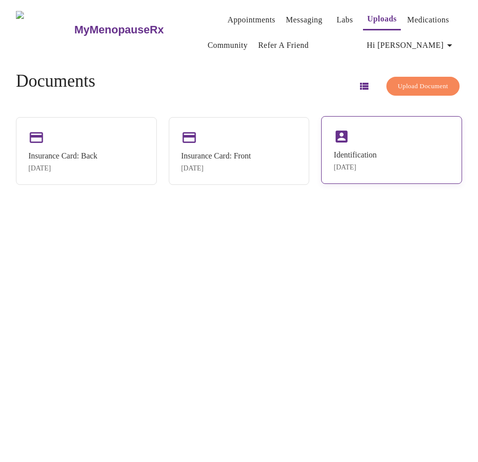
click at [375, 154] on div "Identification" at bounding box center [355, 155] width 43 height 9
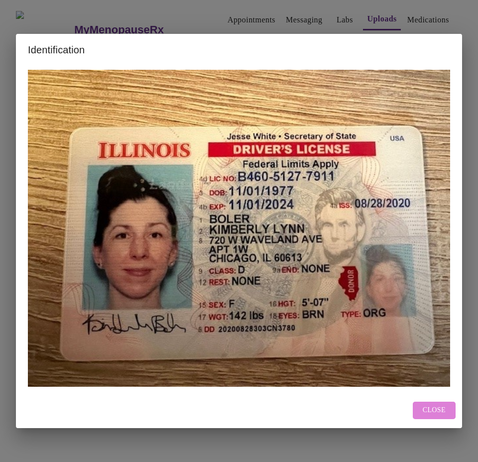
click at [440, 410] on span "Close" at bounding box center [434, 410] width 23 height 12
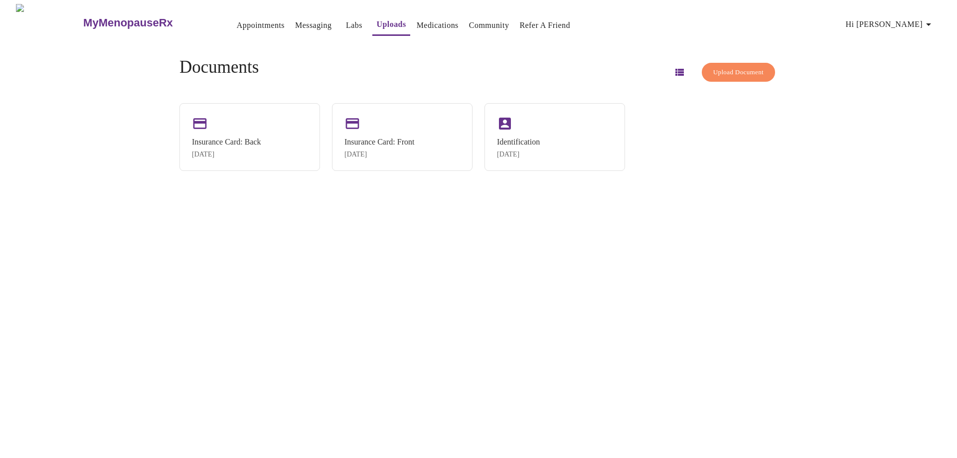
click at [237, 22] on link "Appointments" at bounding box center [261, 25] width 48 height 14
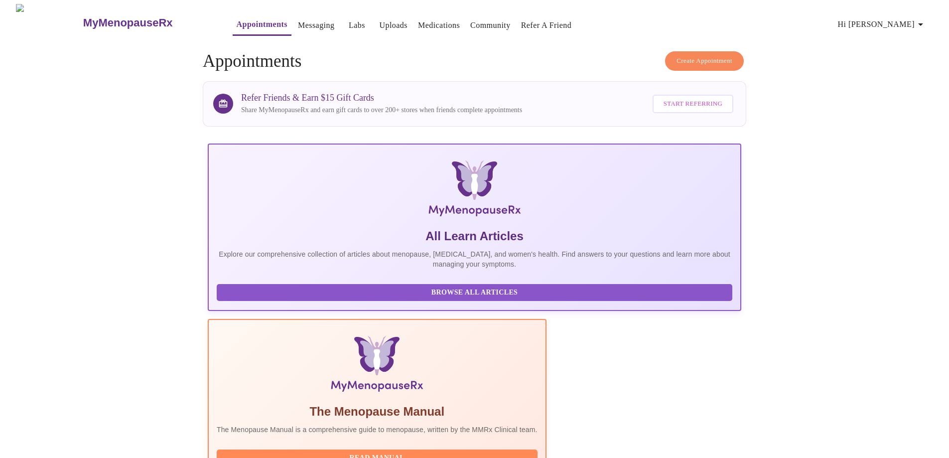
click at [923, 18] on icon "button" at bounding box center [921, 24] width 12 height 12
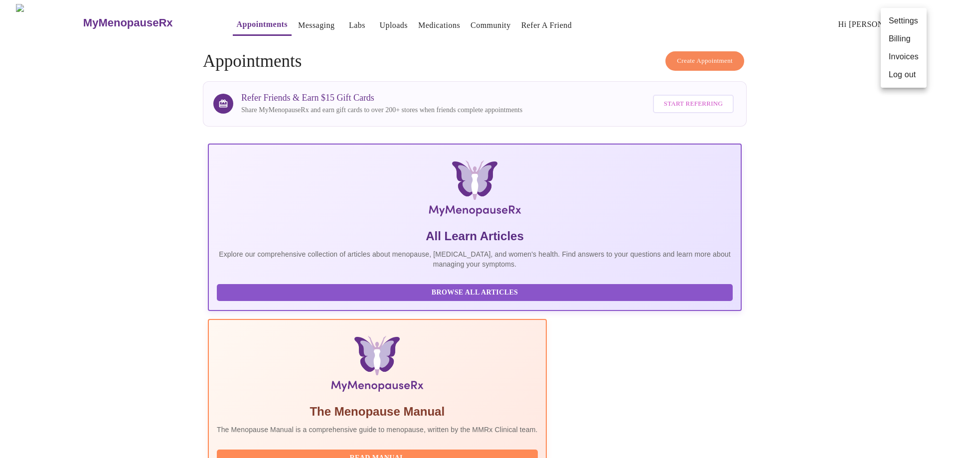
click at [905, 74] on li "Log out" at bounding box center [904, 75] width 46 height 18
